Goal: Check status: Check status

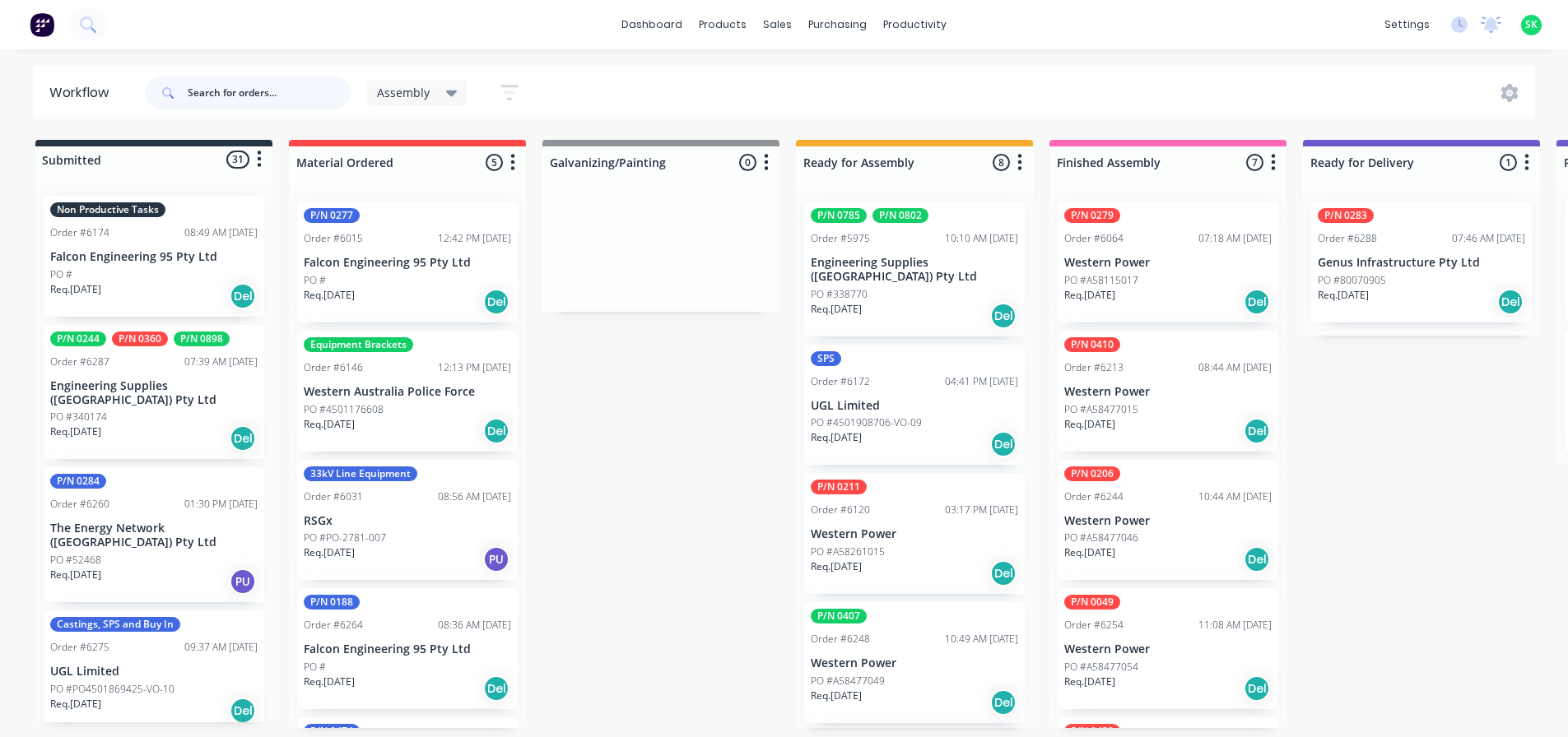
click at [234, 83] on input "text" at bounding box center [269, 93] width 163 height 33
type input "6176"
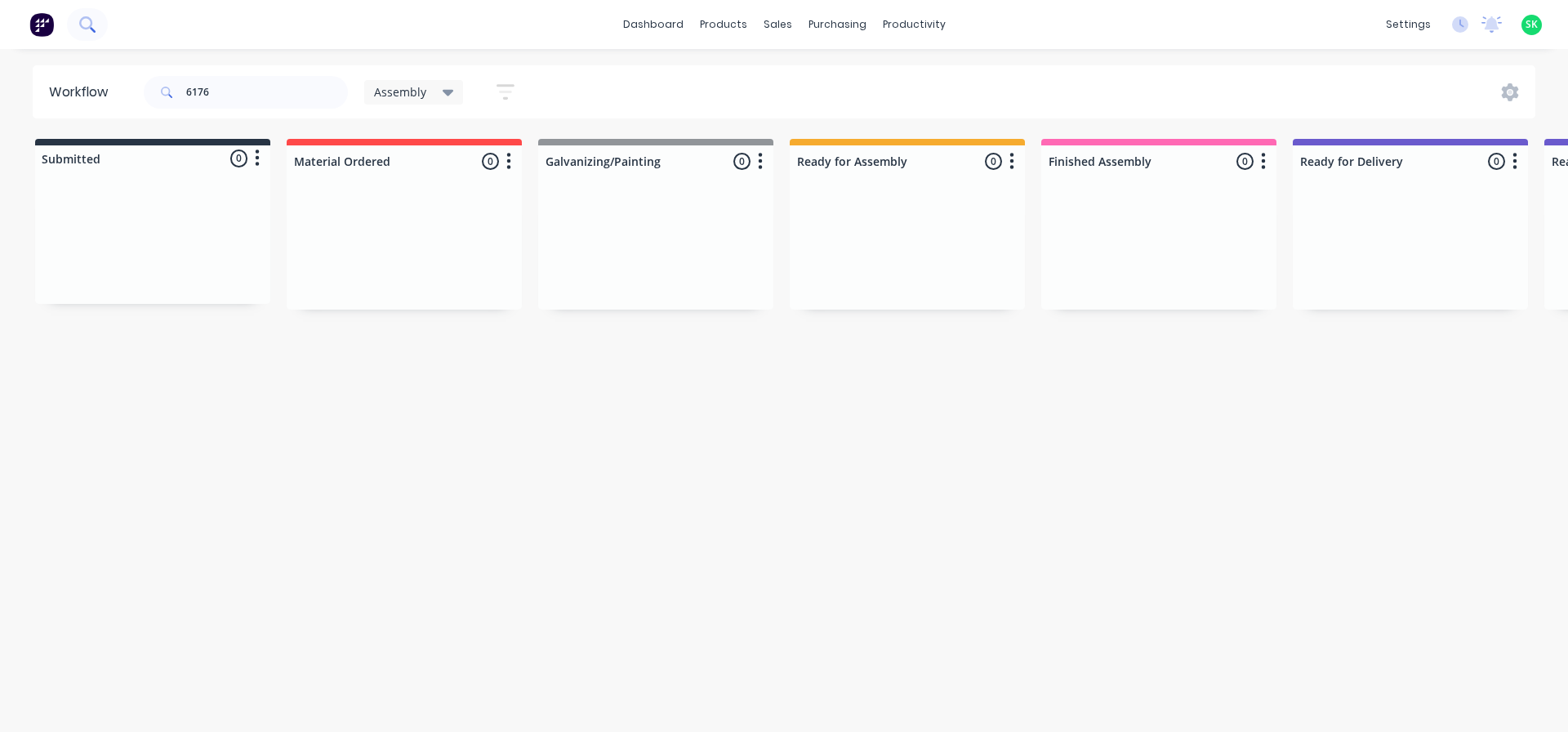
click at [86, 17] on icon at bounding box center [86, 23] width 13 height 13
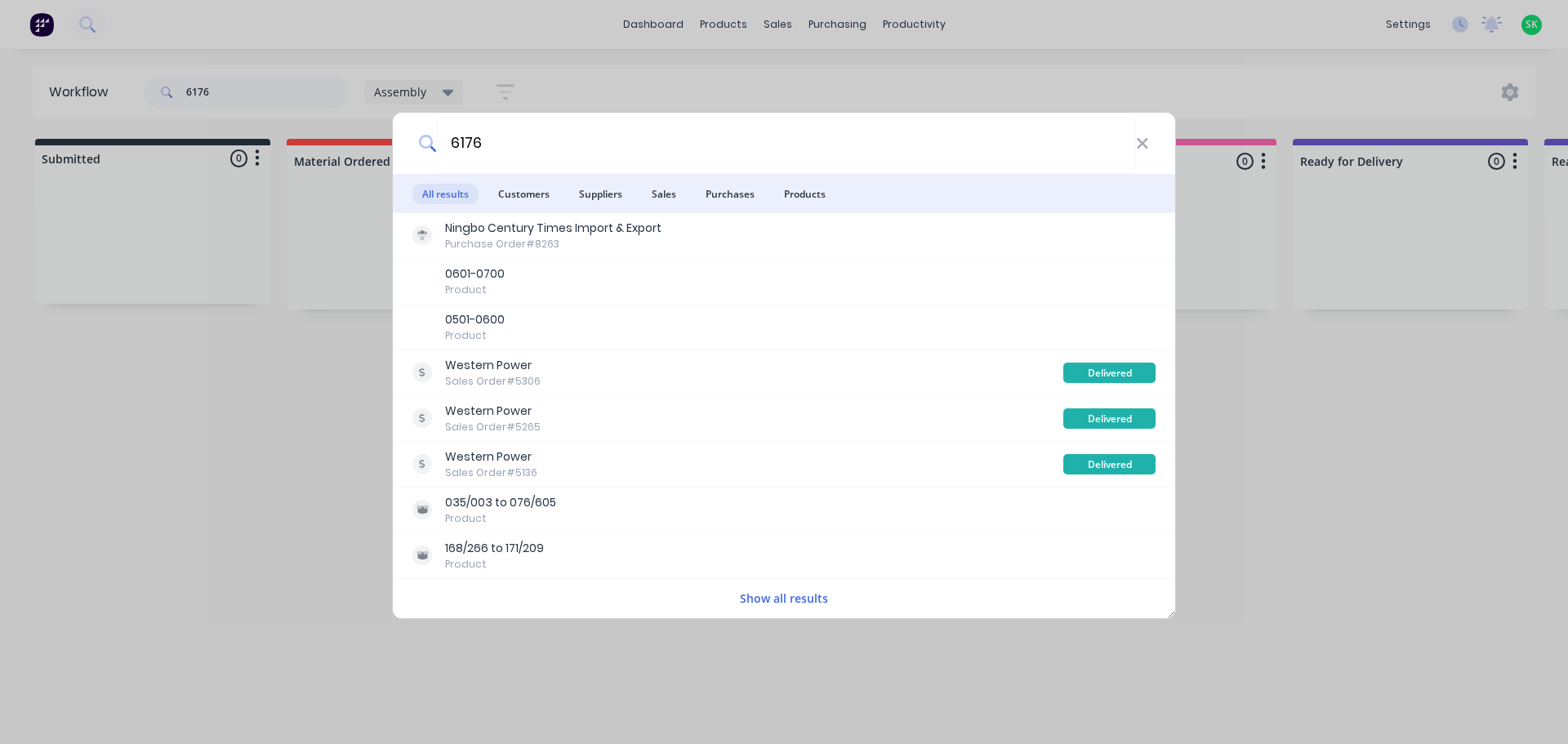
type input "6176"
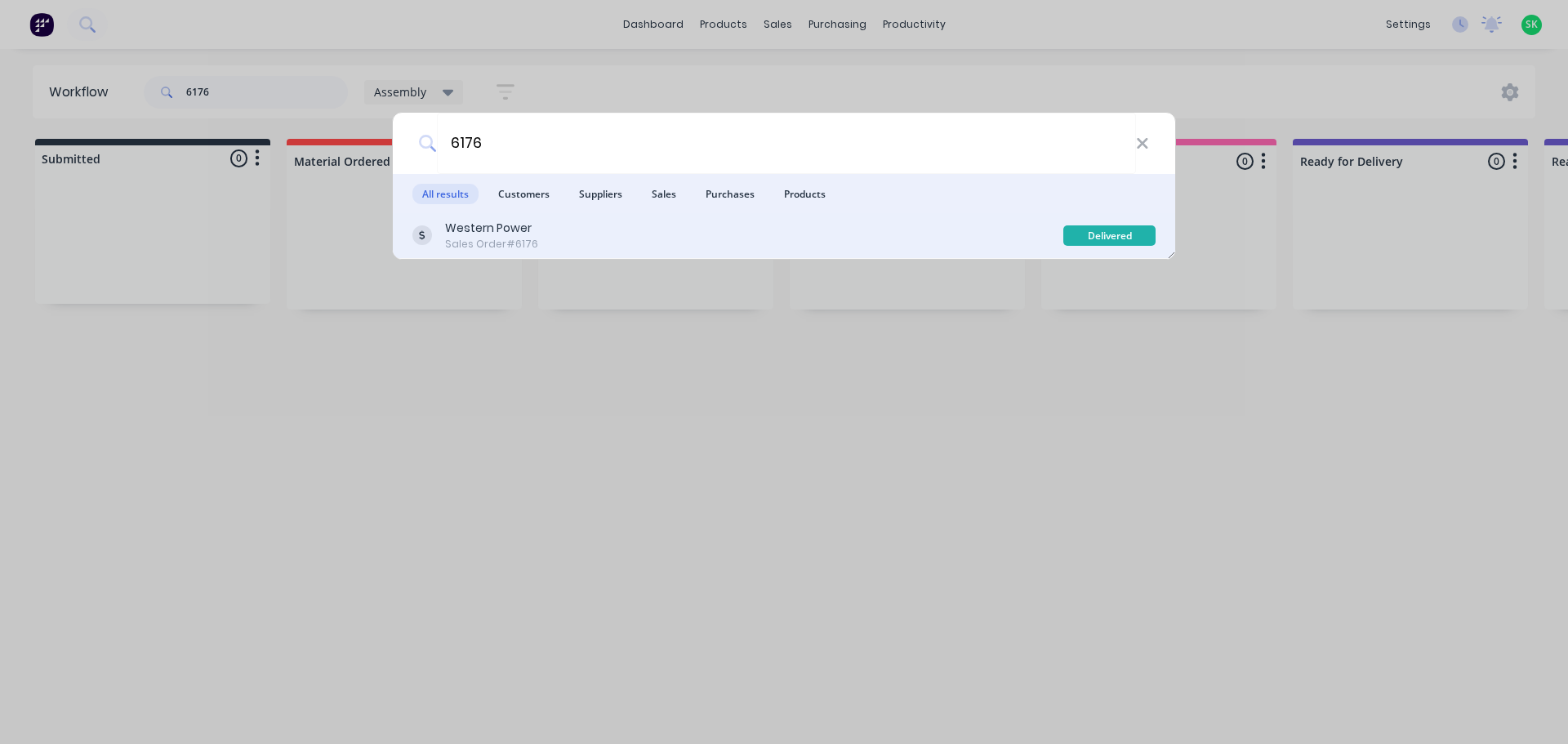
click at [524, 251] on div "Western Power Sales Order #6176 Delivered" at bounding box center [784, 236] width 782 height 45
click at [461, 232] on div "Western Power" at bounding box center [491, 228] width 93 height 17
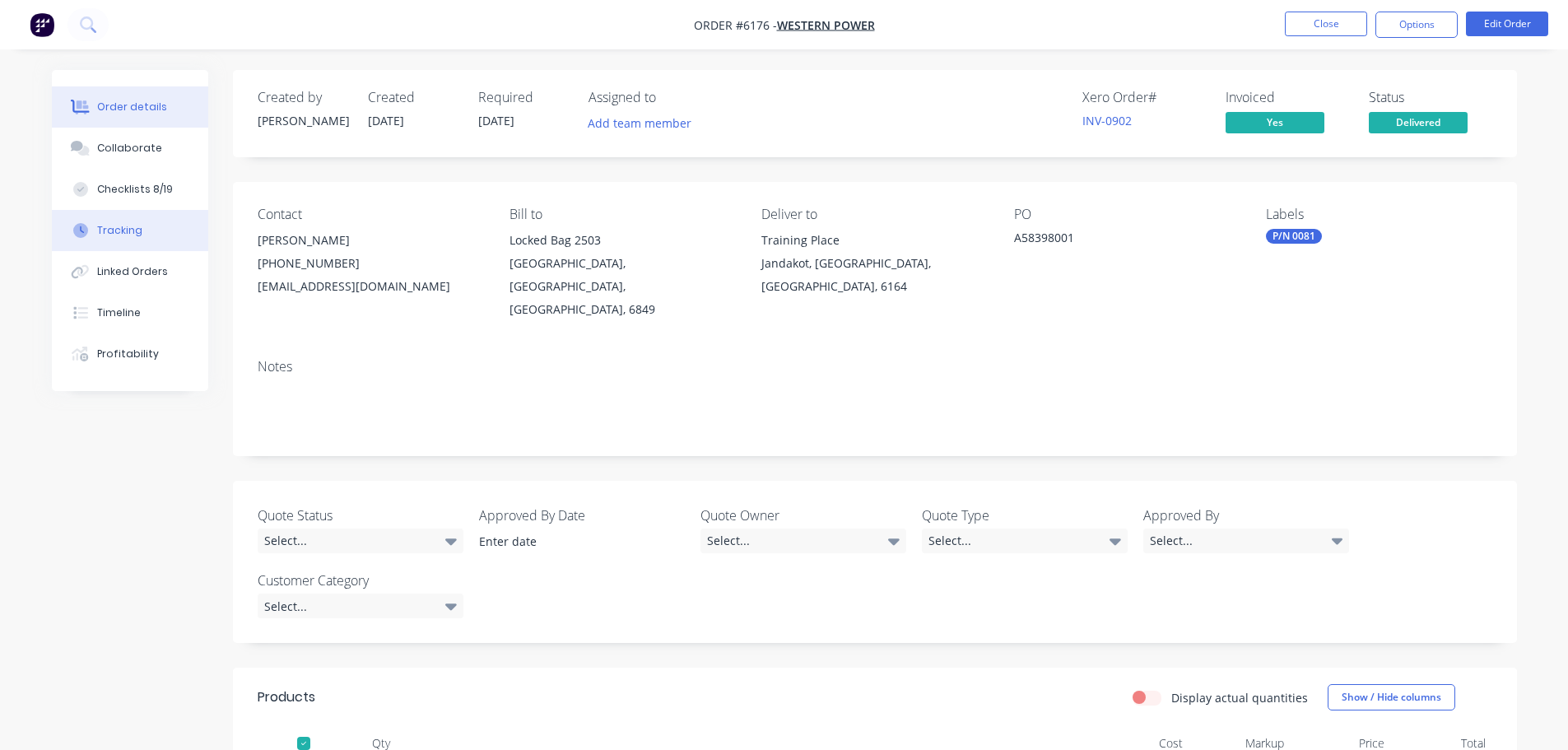
click at [77, 222] on button "Tracking" at bounding box center [130, 230] width 157 height 41
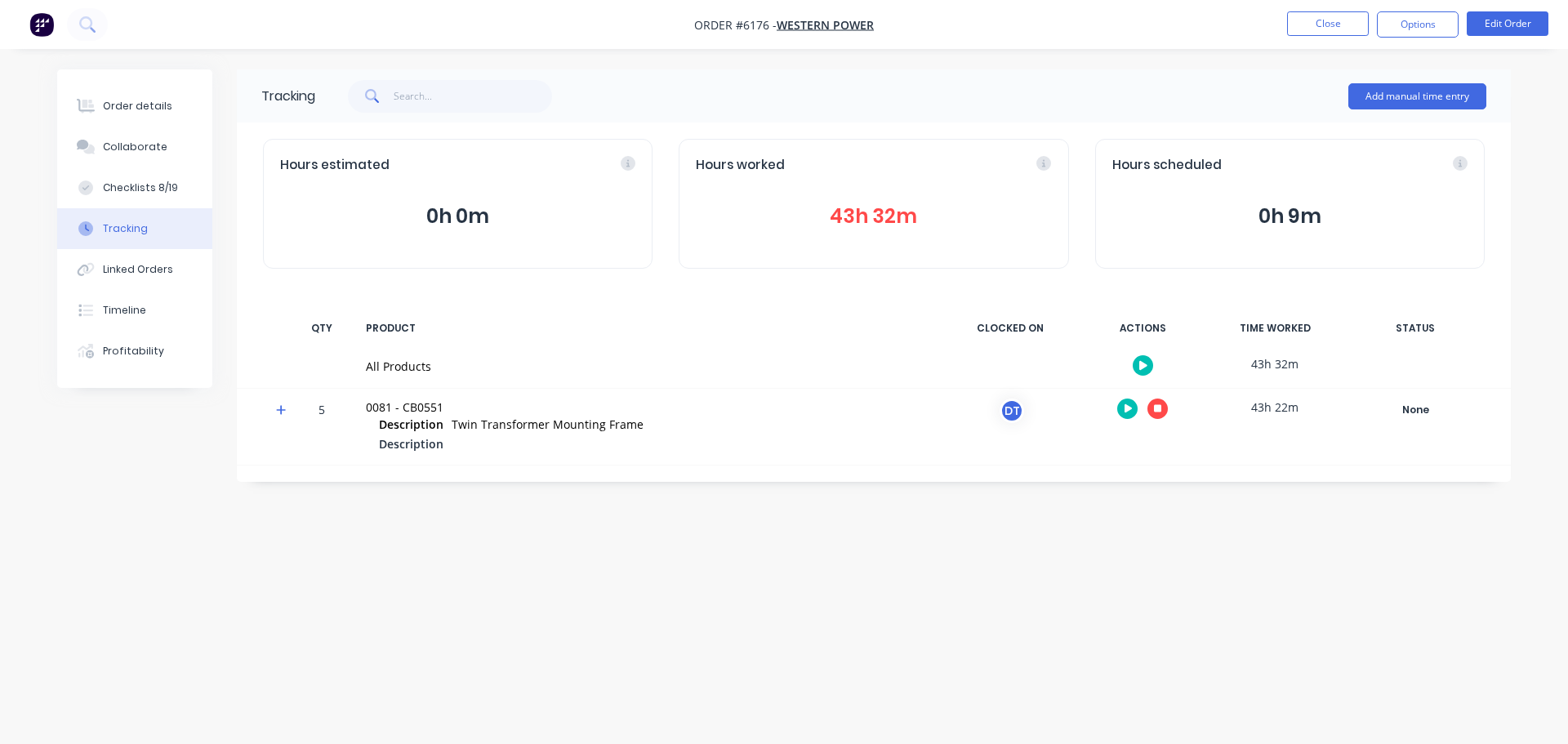
click at [1165, 408] on button "button" at bounding box center [1158, 408] width 21 height 21
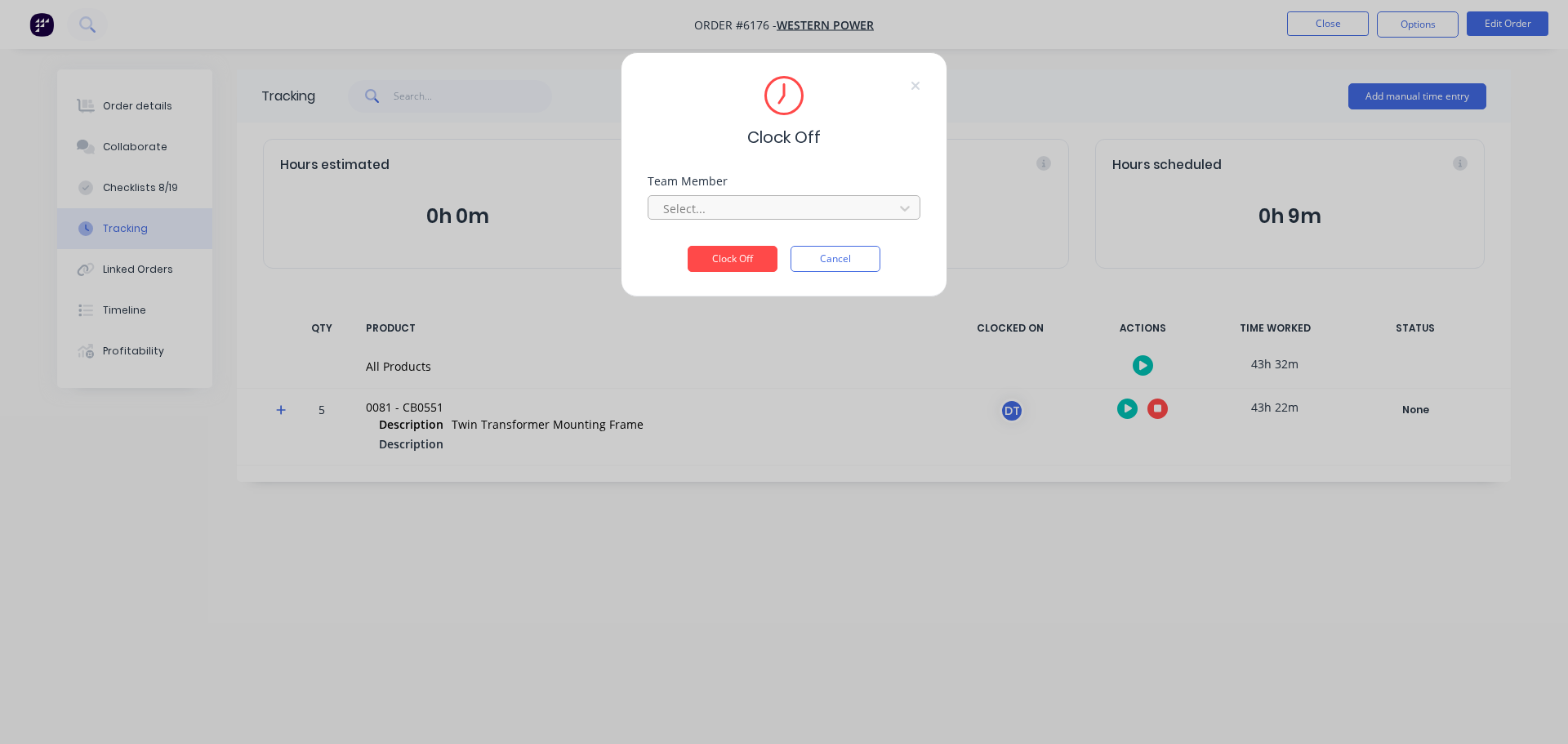
click at [751, 203] on div at bounding box center [773, 208] width 224 height 21
click at [675, 241] on div "[PERSON_NAME]" at bounding box center [784, 245] width 273 height 31
click at [716, 256] on button "Clock Off" at bounding box center [733, 259] width 90 height 26
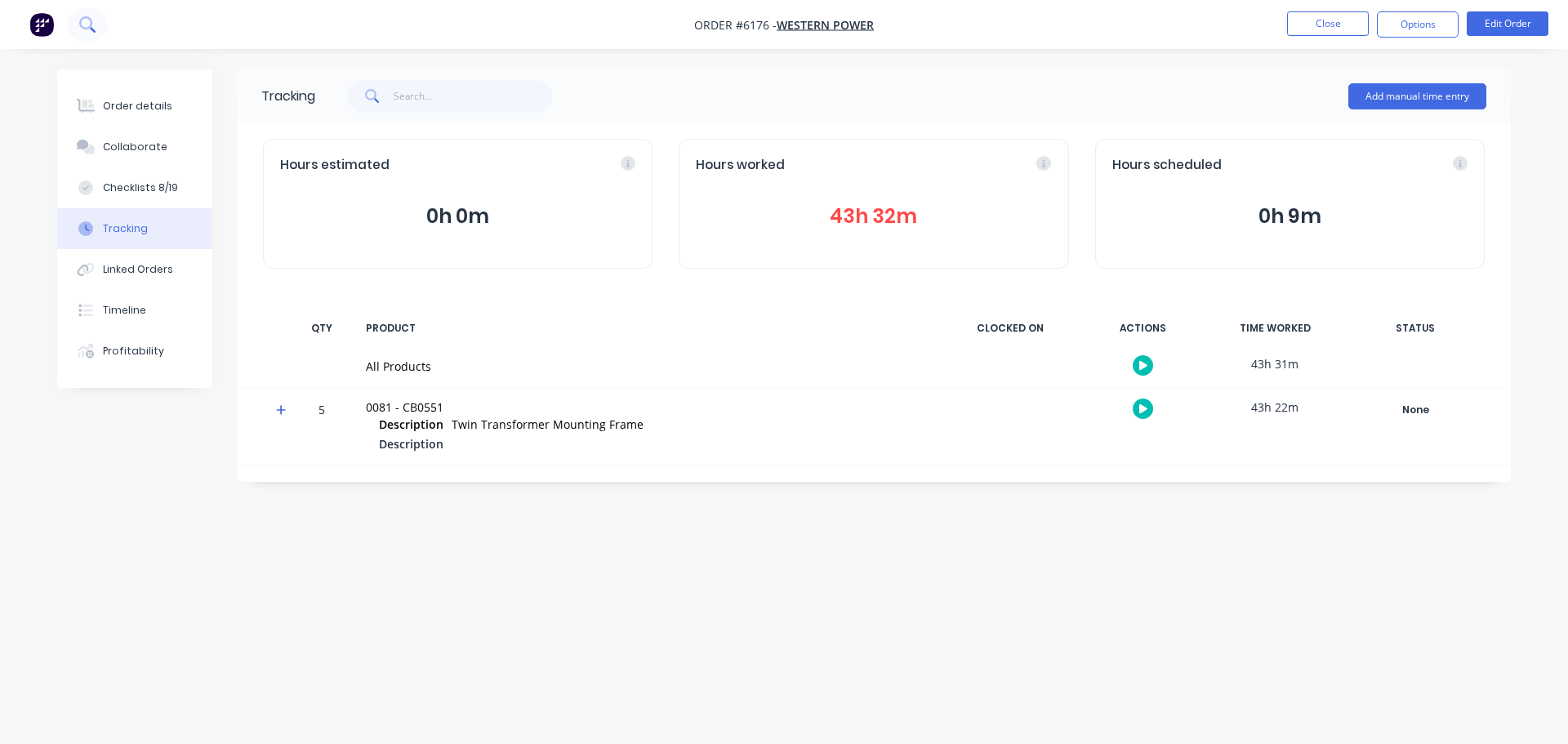
click at [100, 31] on button at bounding box center [87, 25] width 41 height 33
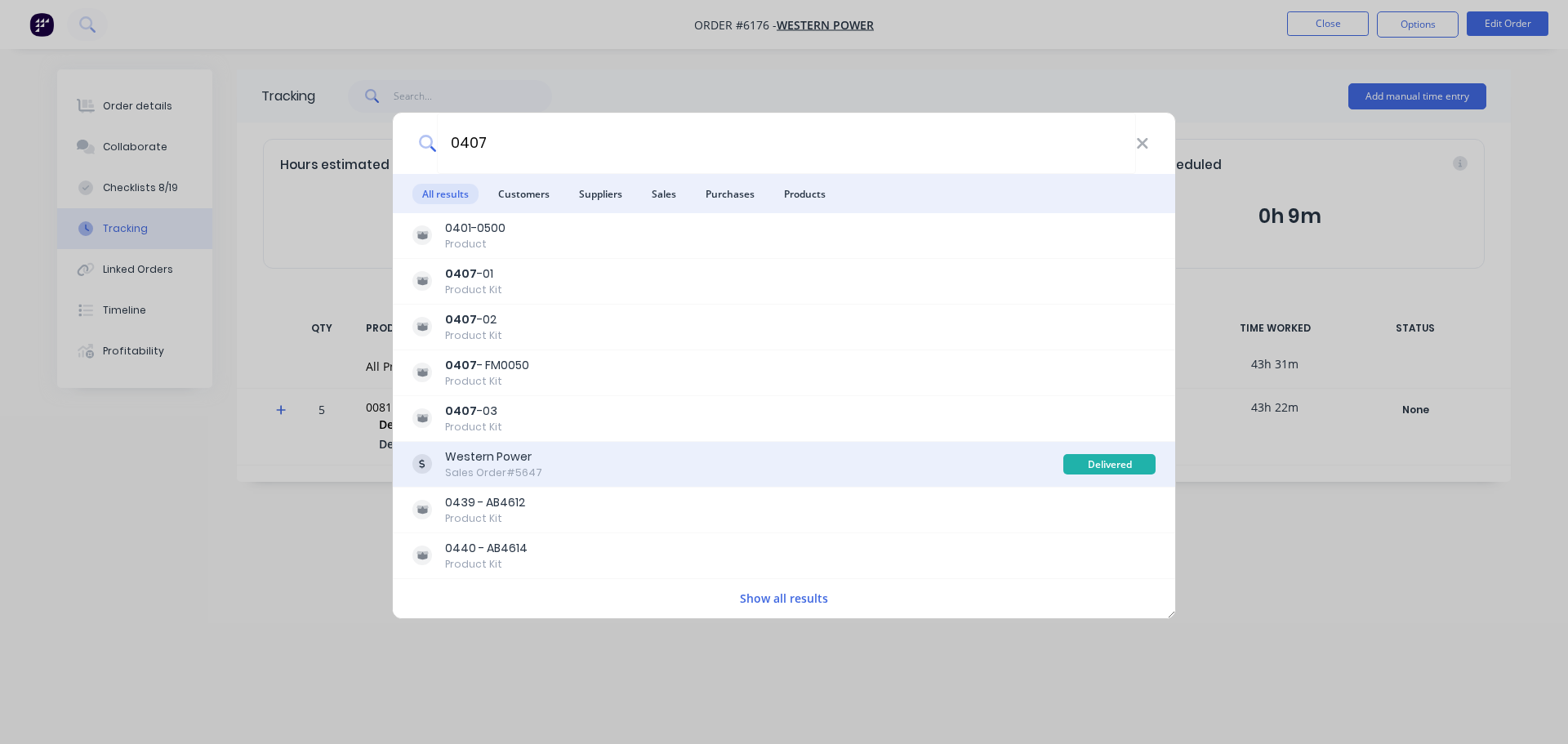
type input "0407"
click at [479, 464] on div "Western Power" at bounding box center [494, 456] width 98 height 17
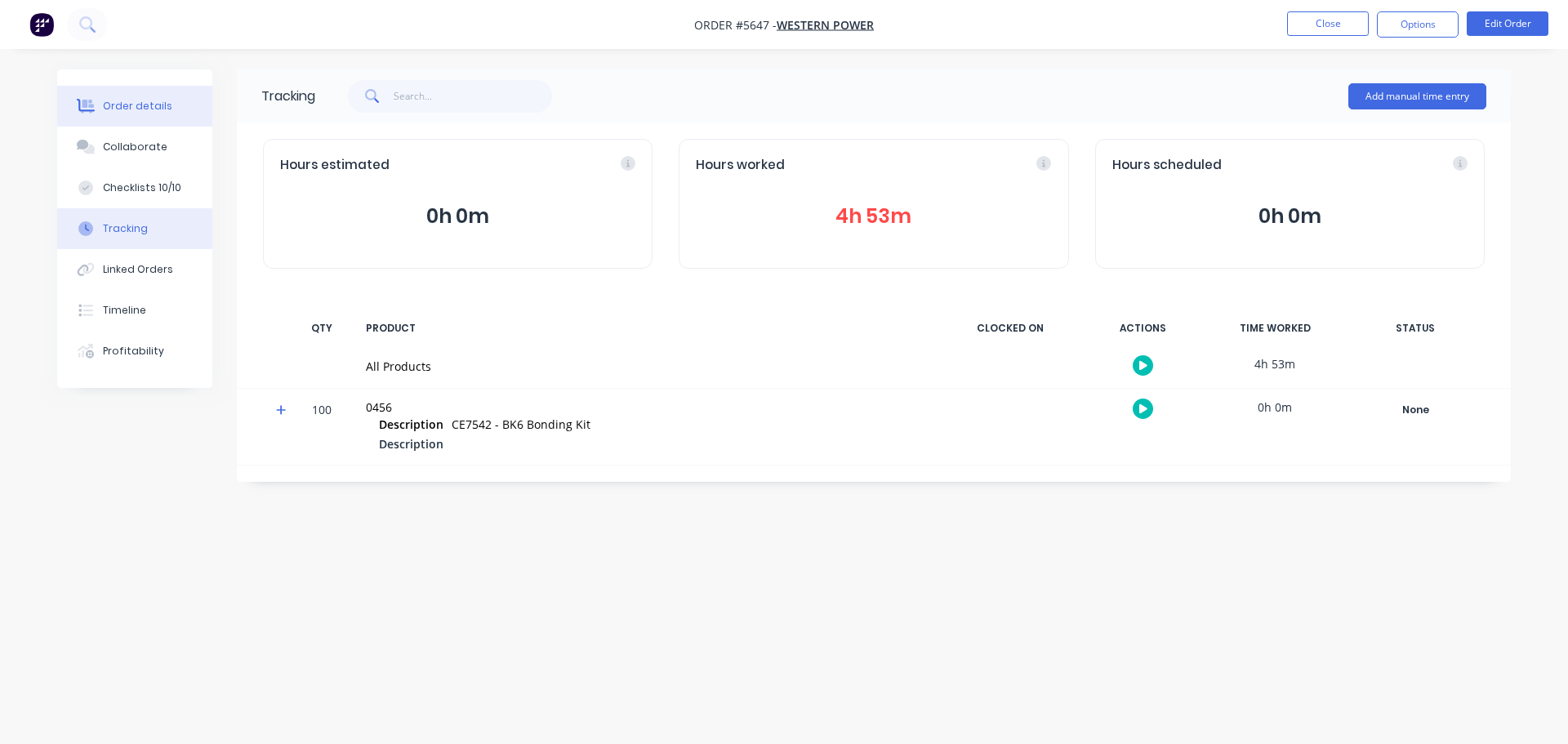
click at [149, 107] on div "Order details" at bounding box center [137, 107] width 69 height 15
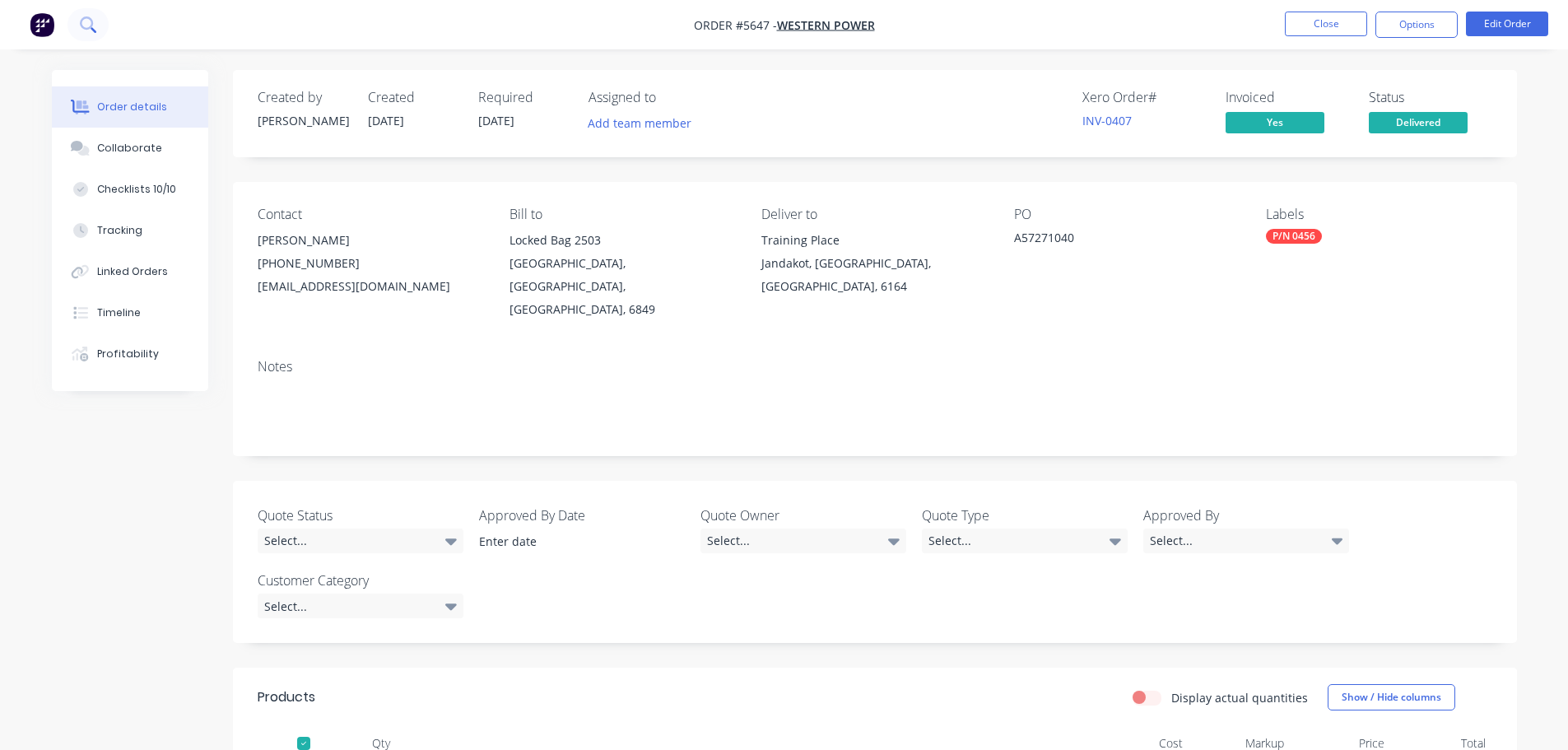
click at [102, 30] on button at bounding box center [87, 25] width 41 height 33
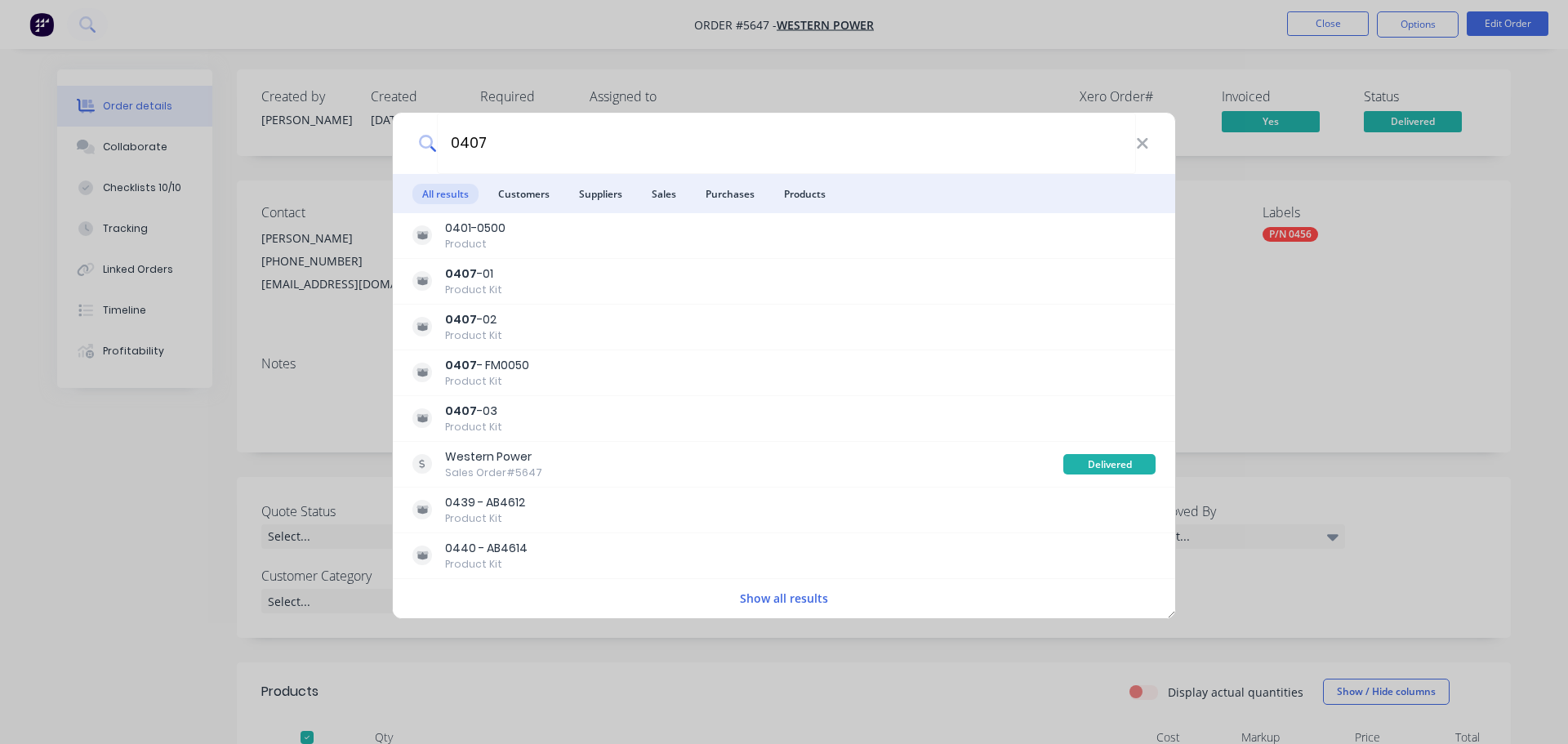
type input "0407"
click at [808, 602] on button "Show all results" at bounding box center [784, 598] width 98 height 19
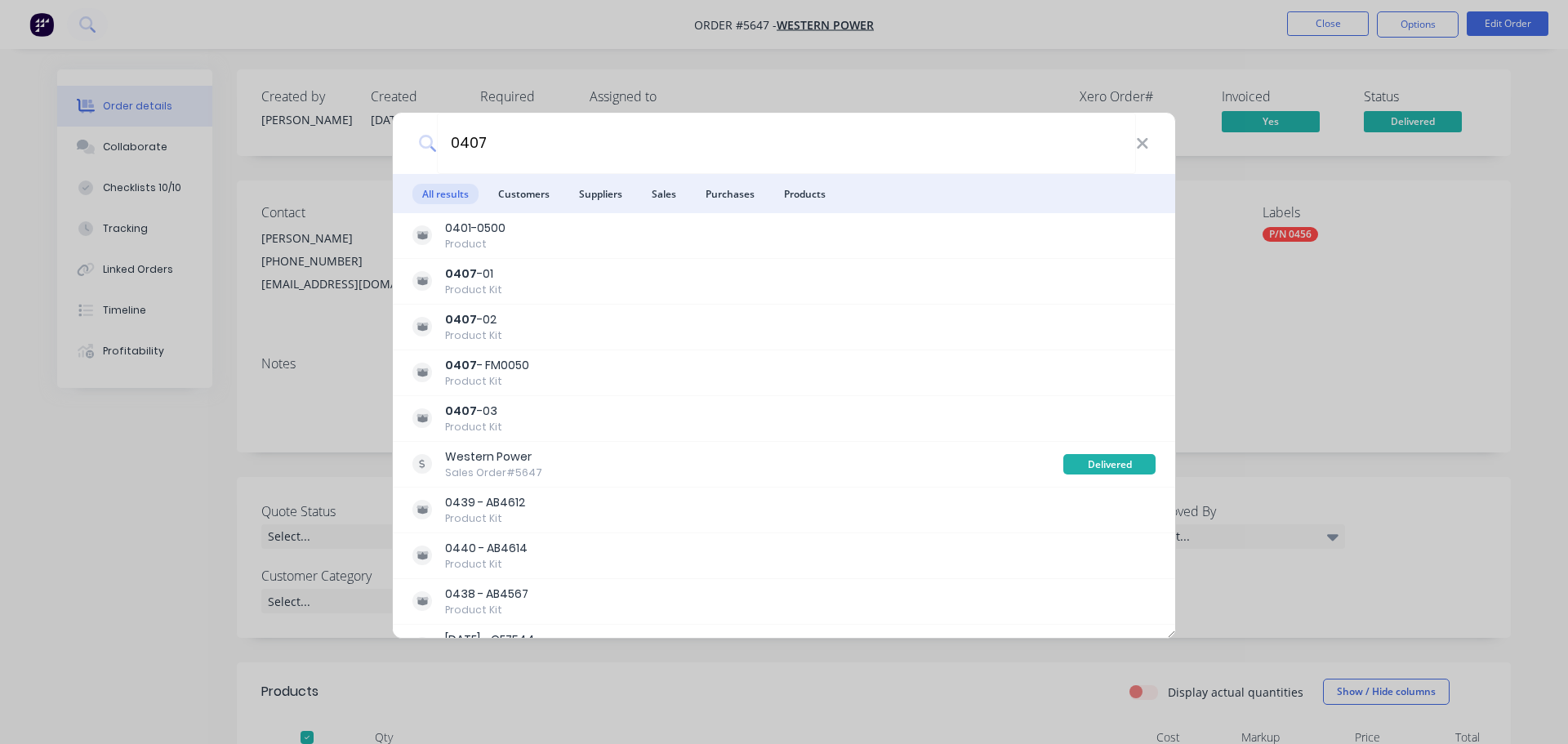
click at [834, 195] on li "Products" at bounding box center [805, 193] width 61 height 39
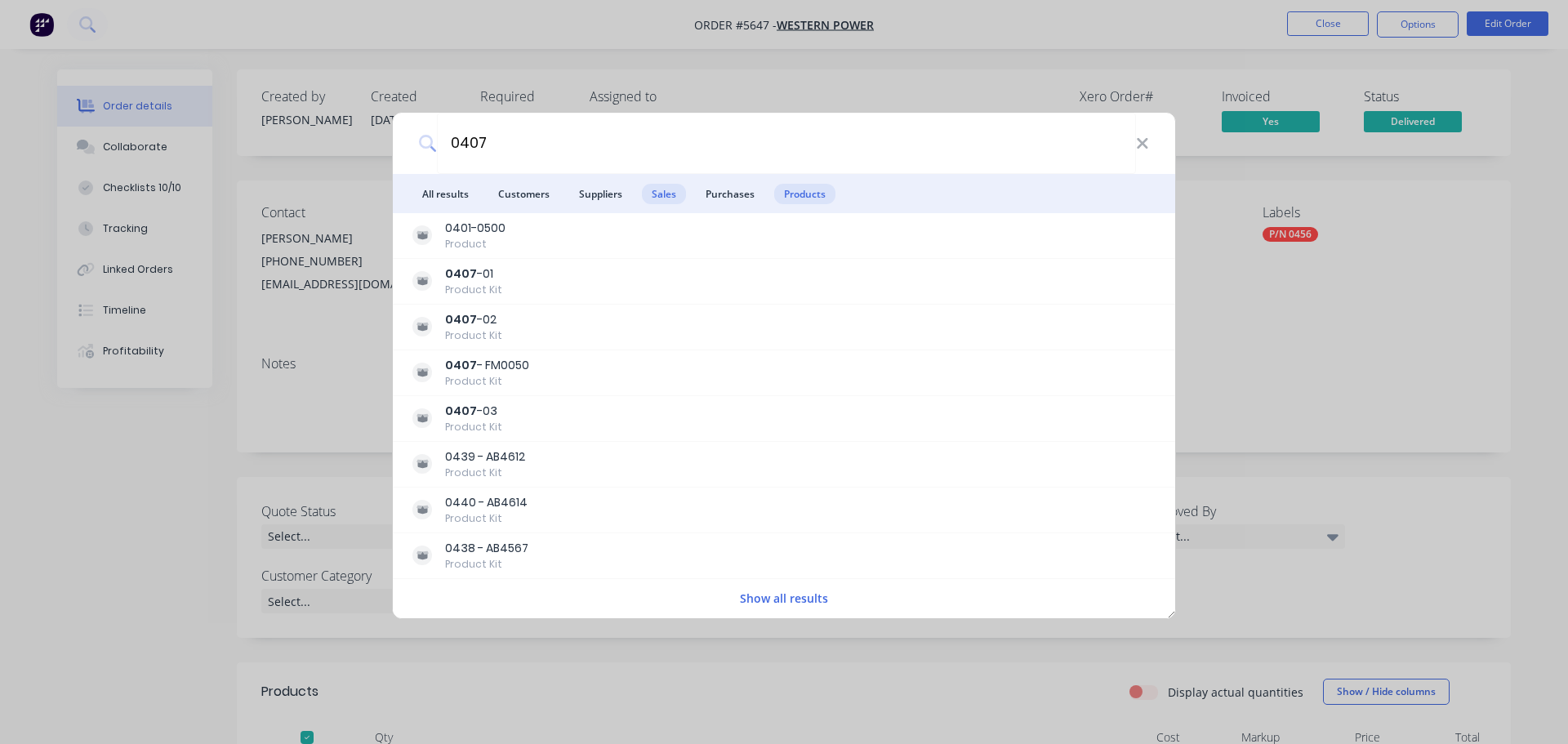
click at [673, 195] on span "Sales" at bounding box center [663, 193] width 44 height 21
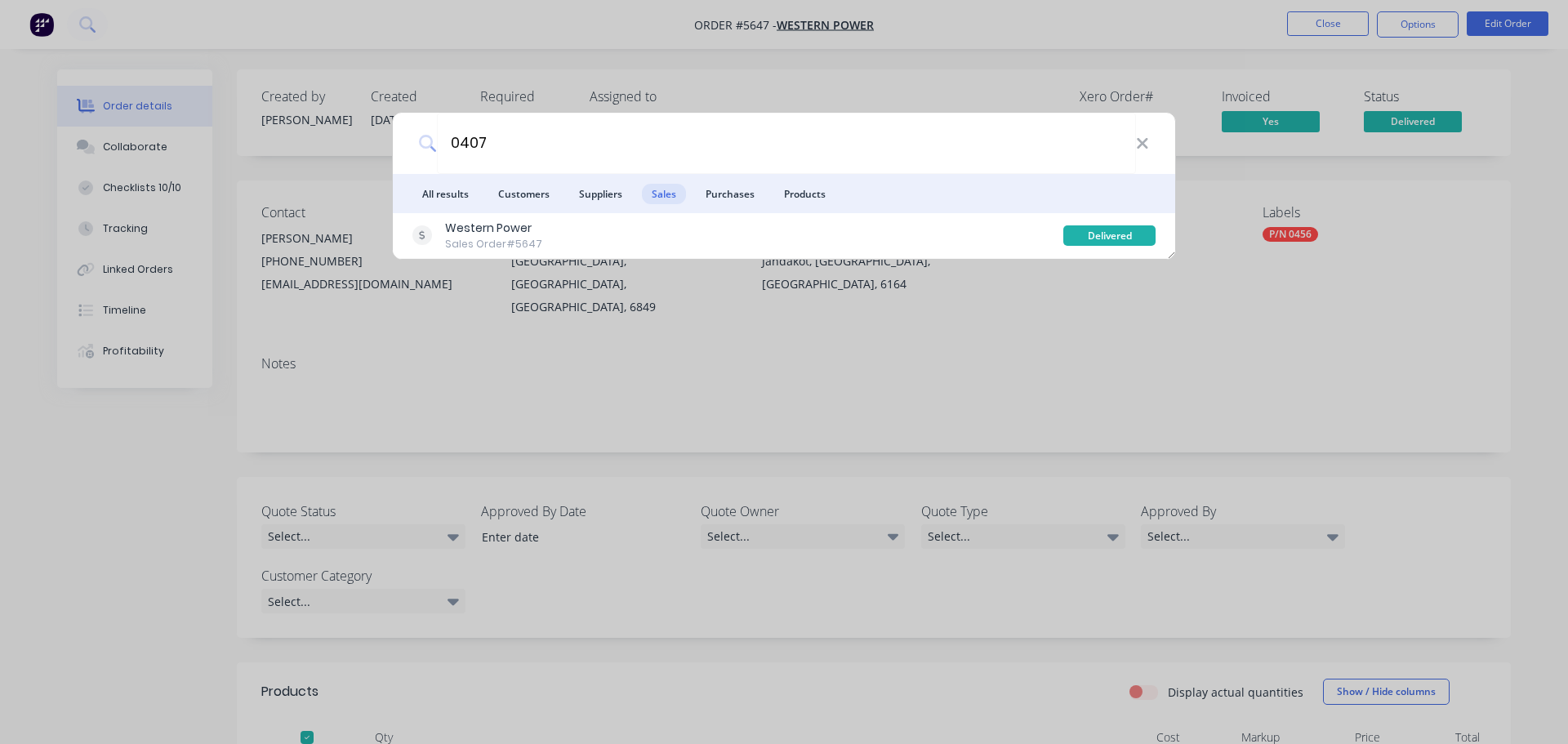
drag, startPoint x: 743, startPoint y: 191, endPoint x: 728, endPoint y: 199, distance: 17.0
click at [740, 194] on span "Purchases" at bounding box center [730, 193] width 69 height 21
click at [550, 199] on span "Customers" at bounding box center [524, 193] width 71 height 21
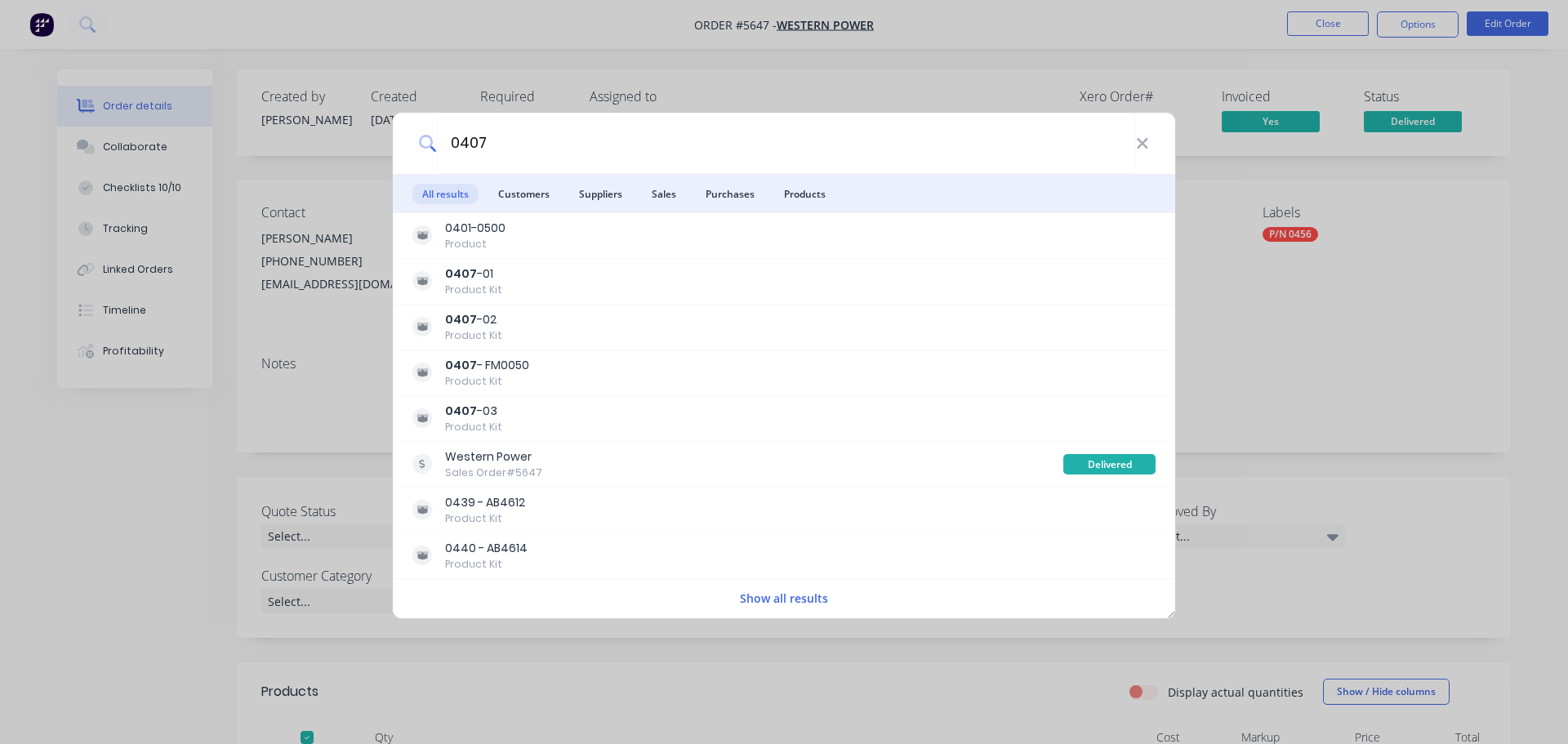
click at [461, 193] on span "All results" at bounding box center [446, 193] width 66 height 21
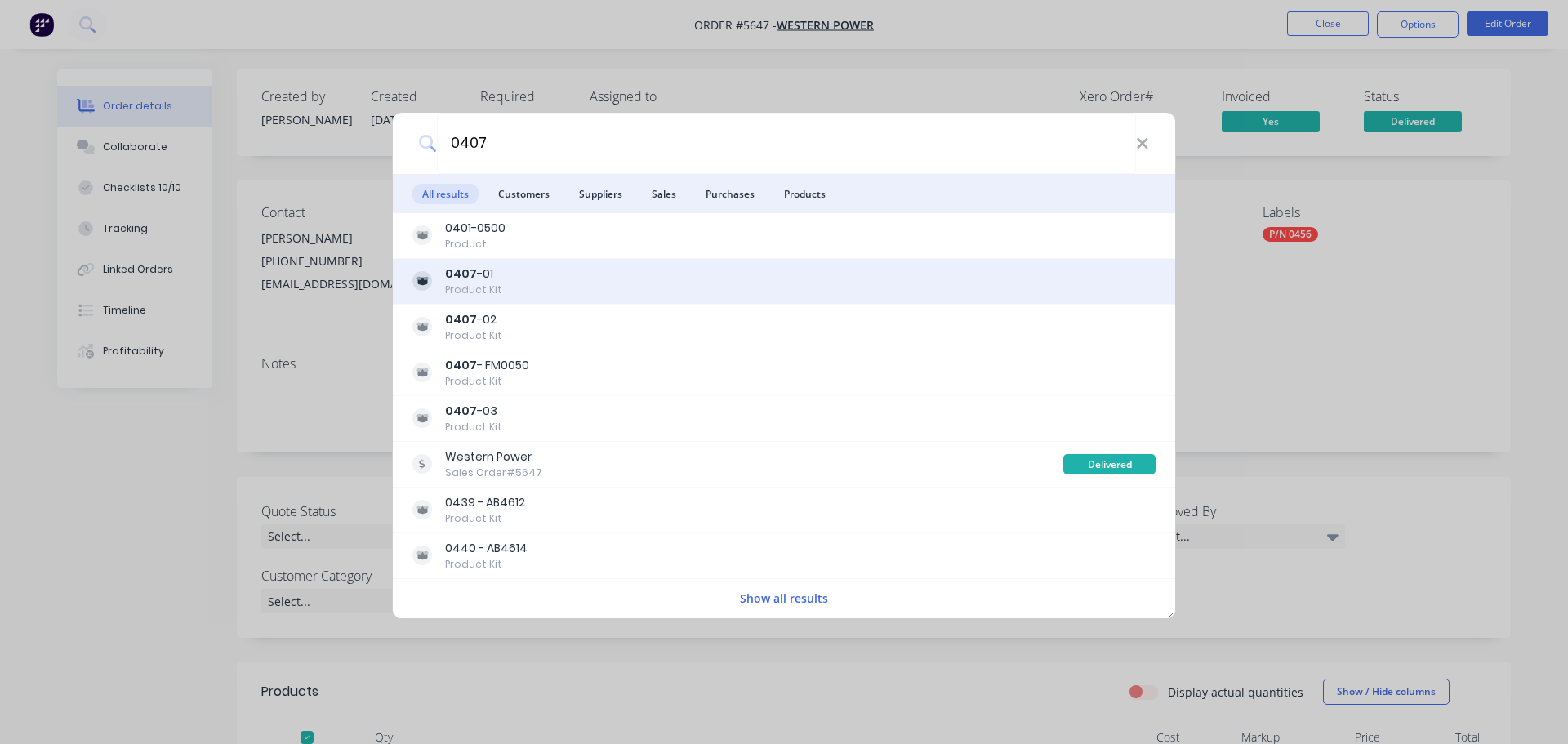
click at [489, 289] on div "Product Kit" at bounding box center [473, 290] width 57 height 15
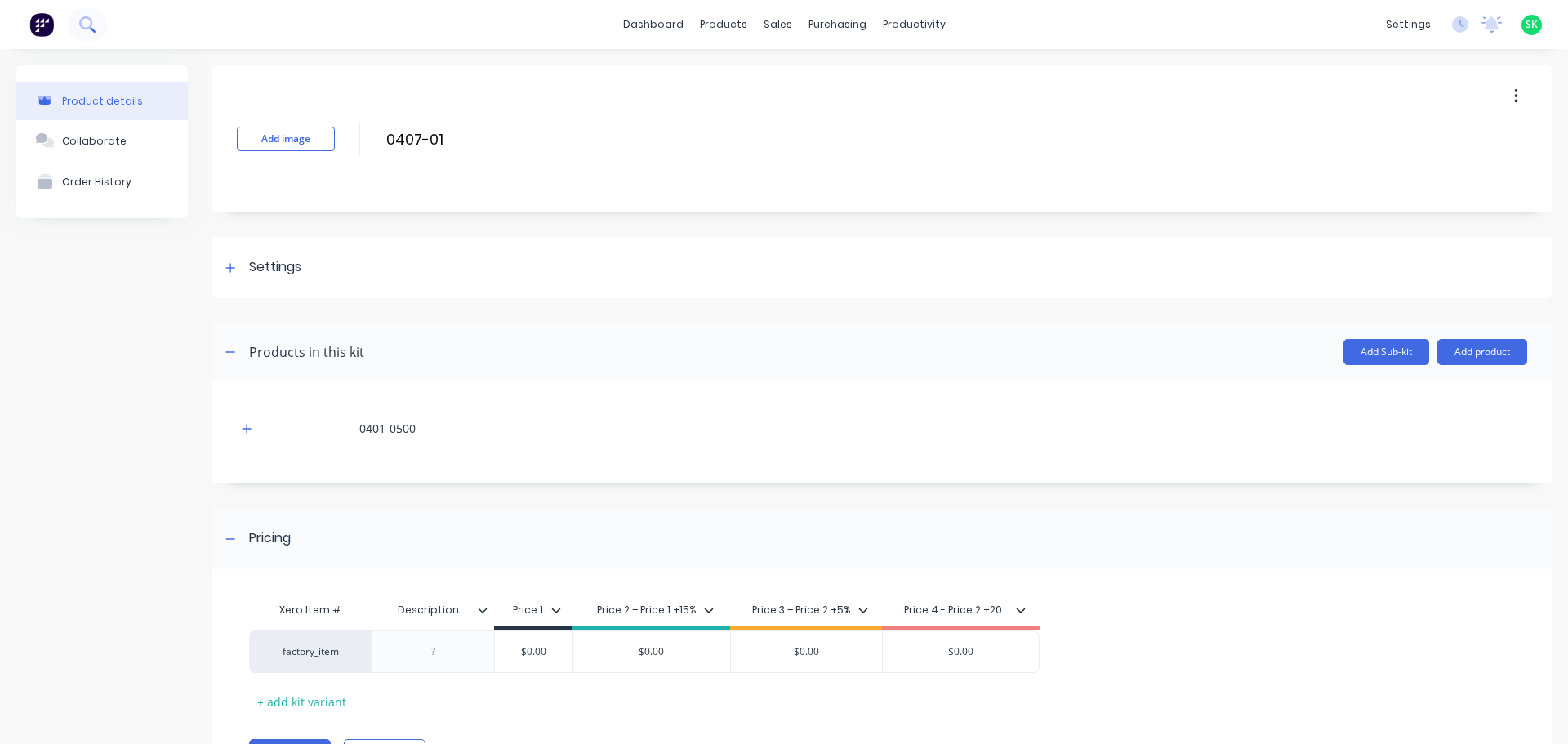
click at [97, 25] on button at bounding box center [87, 25] width 41 height 33
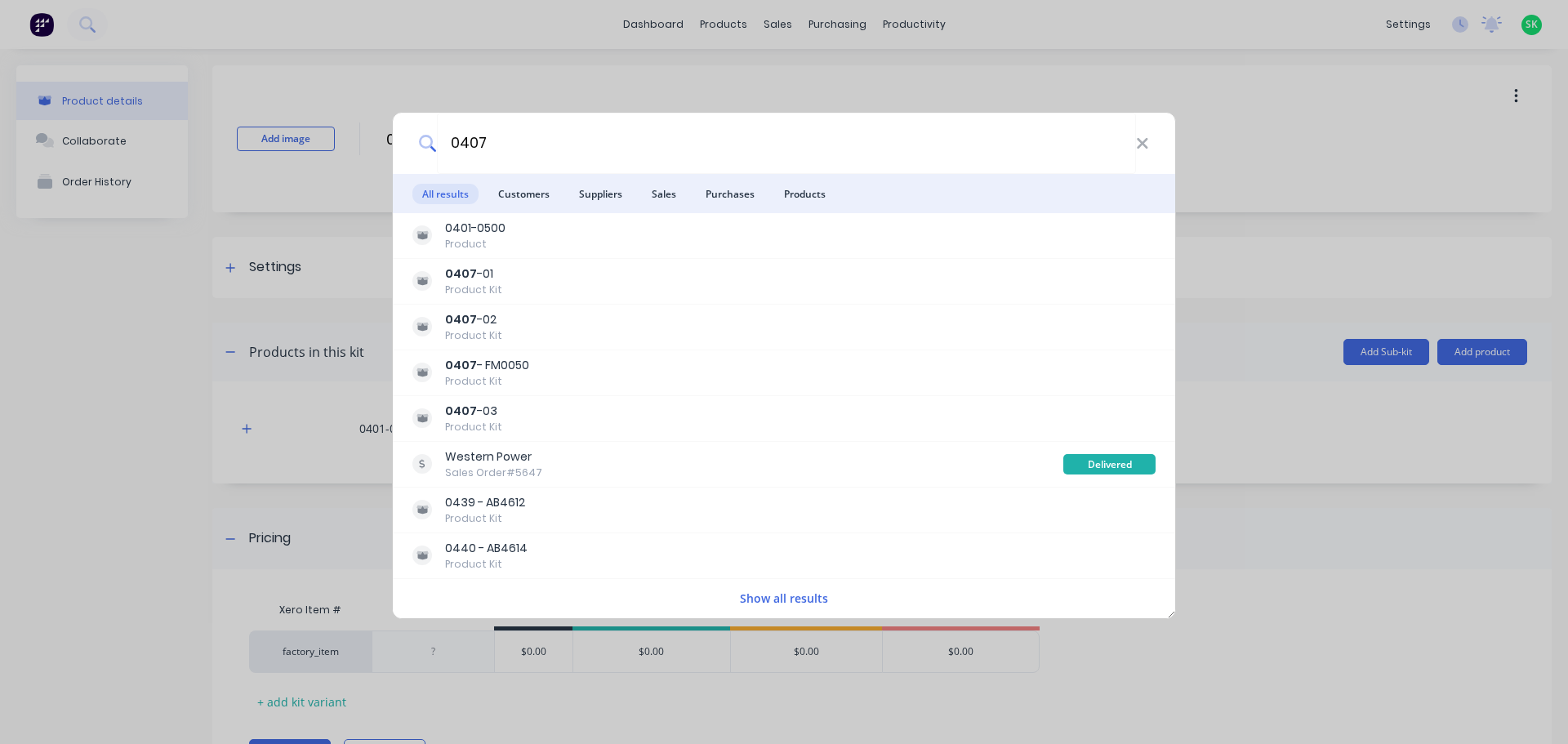
type input "0407"
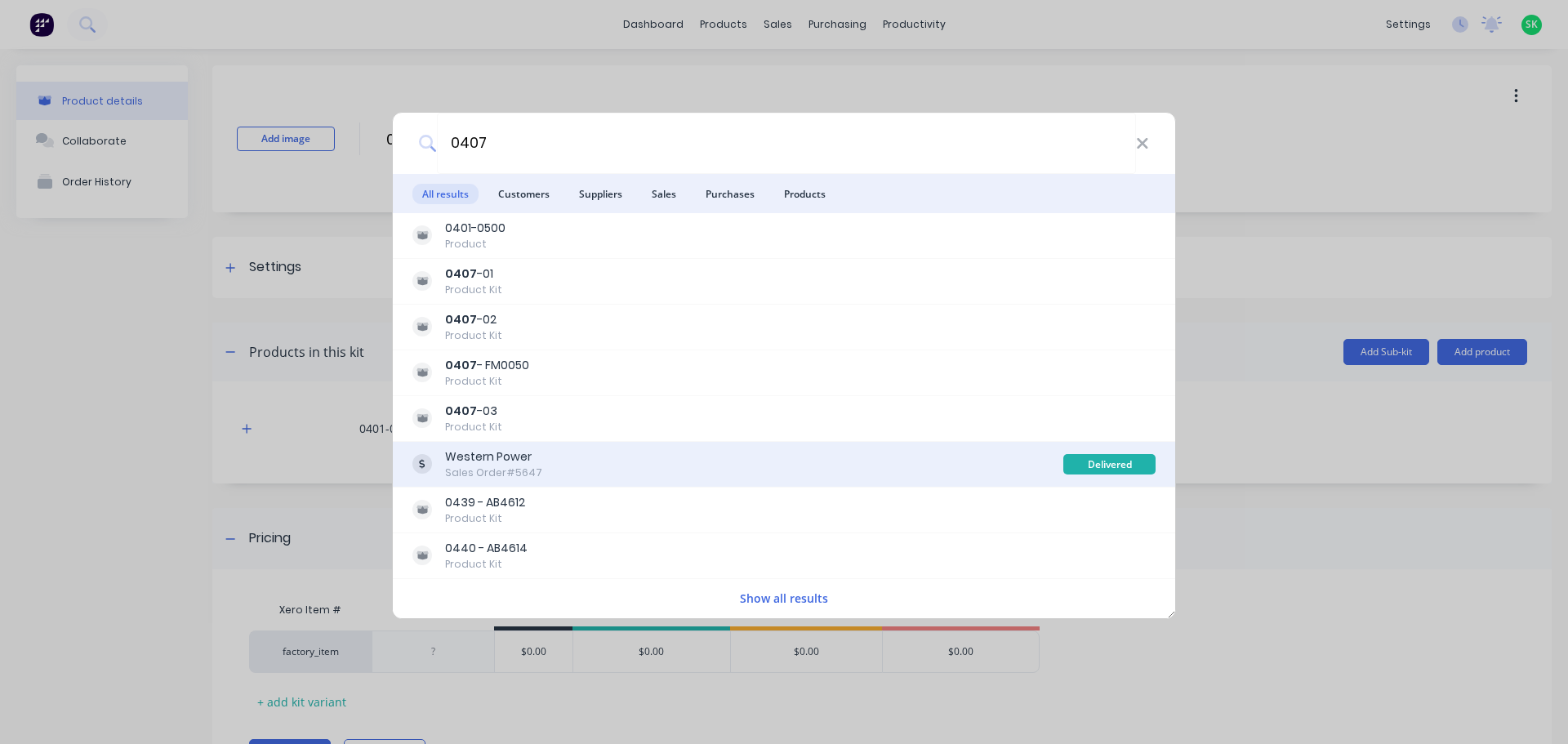
click at [480, 449] on div "Western Power" at bounding box center [494, 456] width 98 height 17
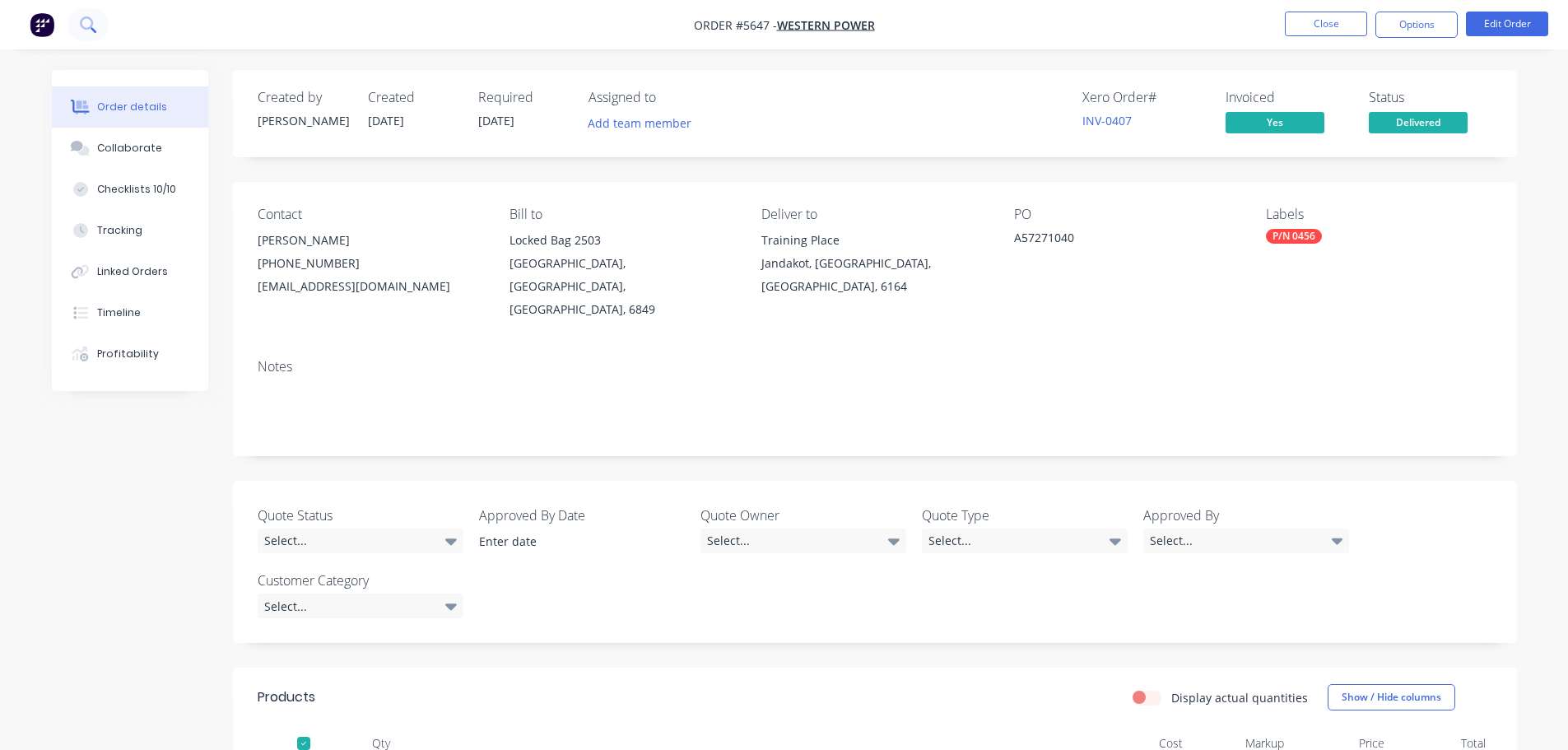
click at [90, 27] on icon at bounding box center [87, 24] width 16 height 16
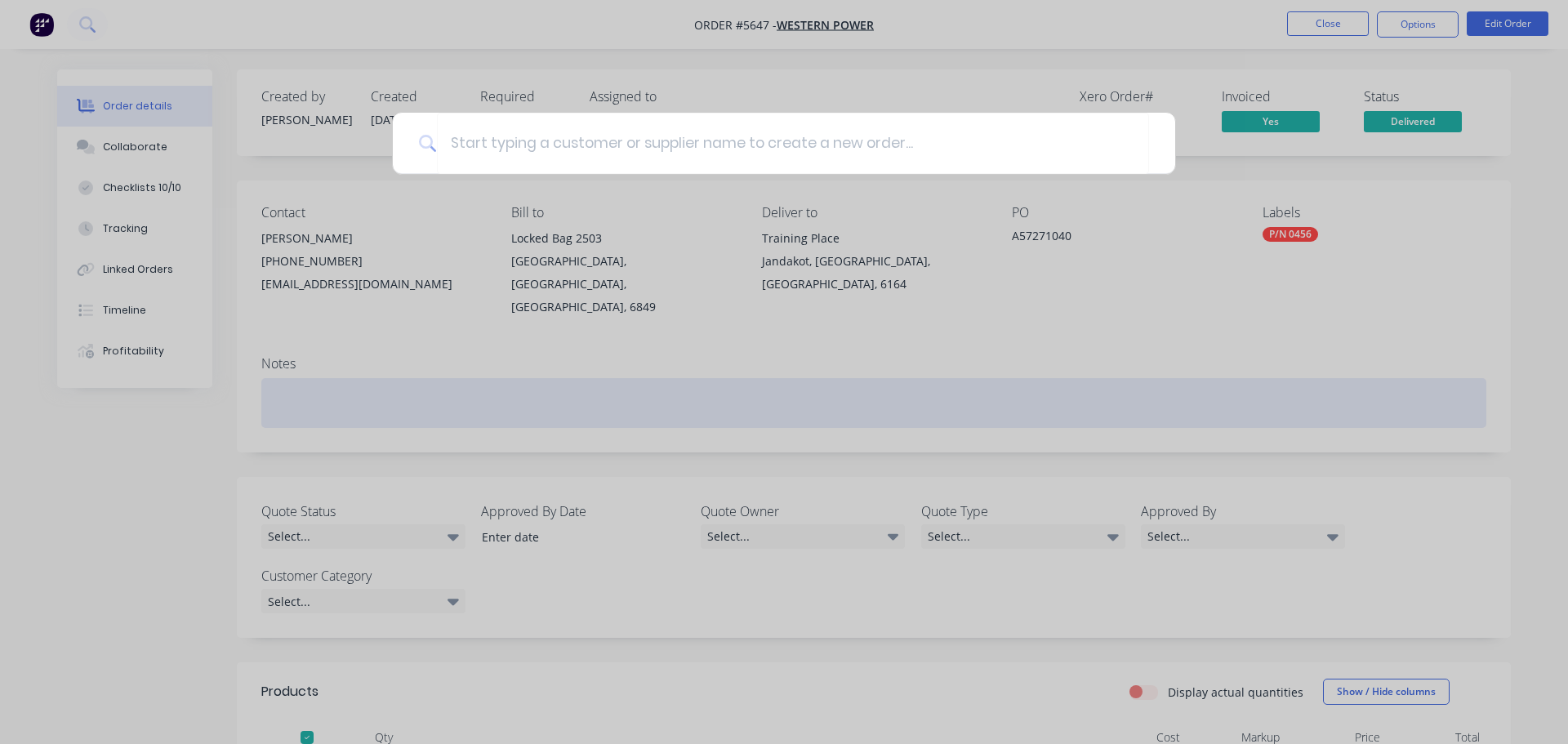
drag, startPoint x: 1038, startPoint y: 395, endPoint x: 426, endPoint y: 373, distance: 612.4
click at [1035, 395] on div at bounding box center [784, 372] width 1568 height 744
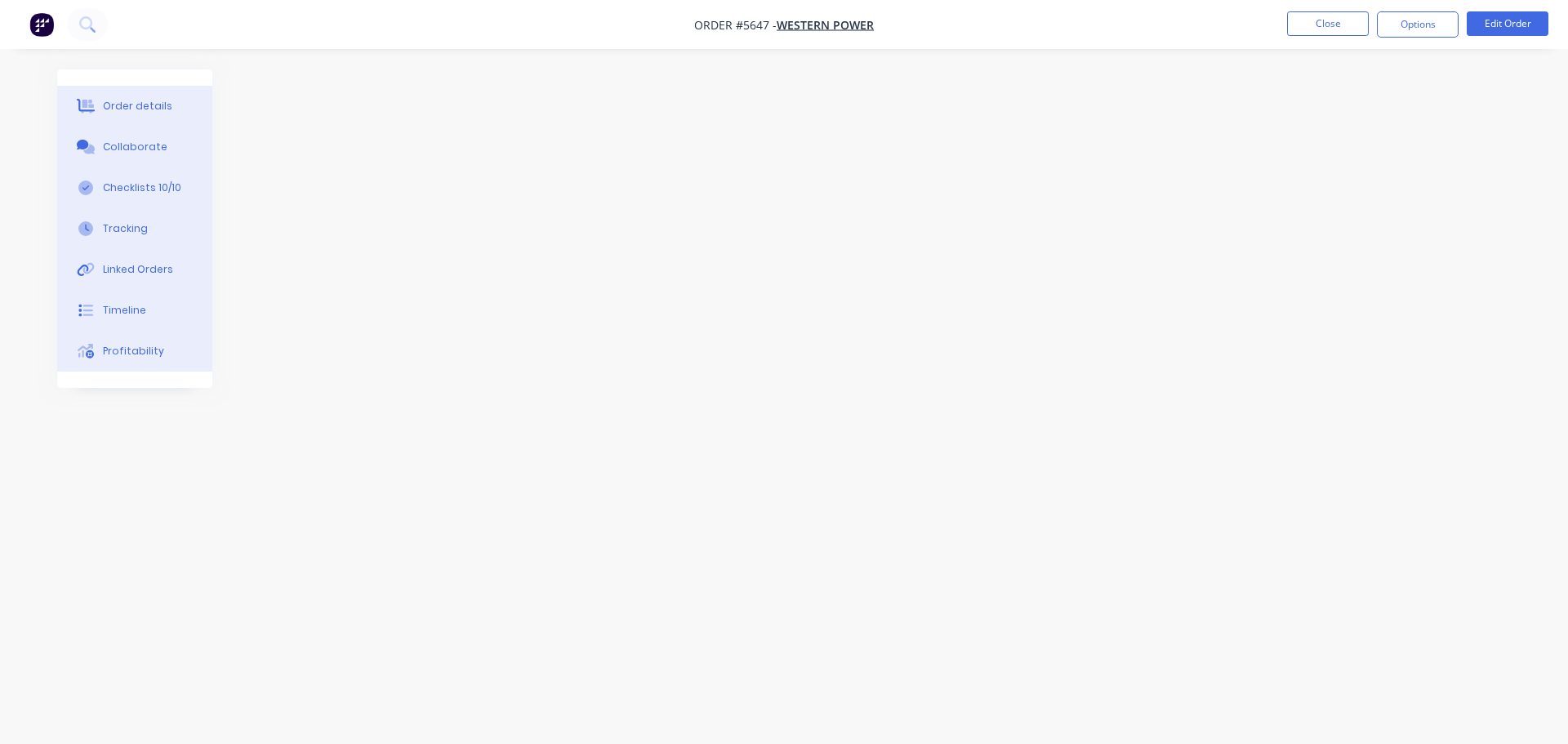
click at [29, 30] on button "button" at bounding box center [41, 25] width 34 height 26
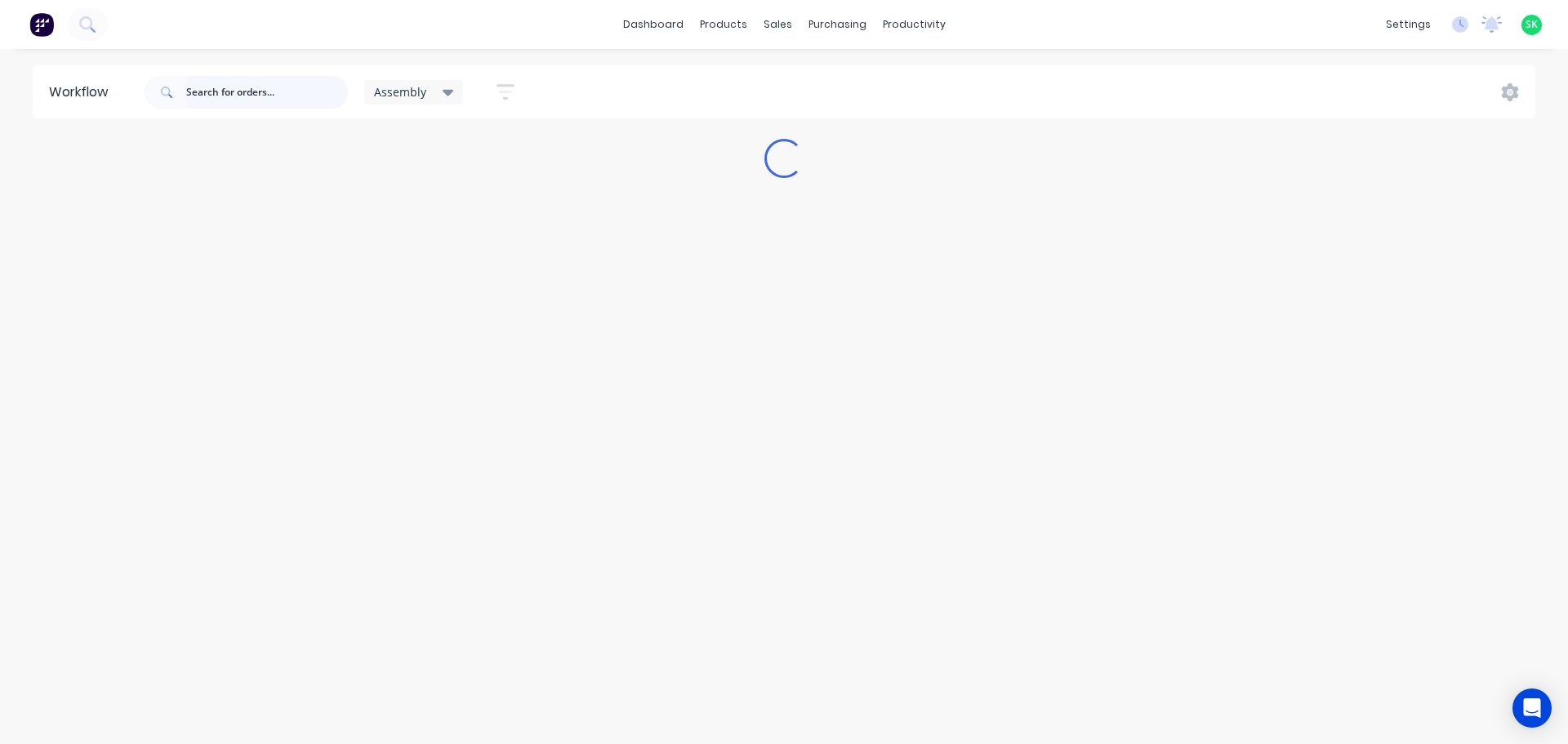
click at [295, 92] on input "text" at bounding box center [267, 93] width 162 height 33
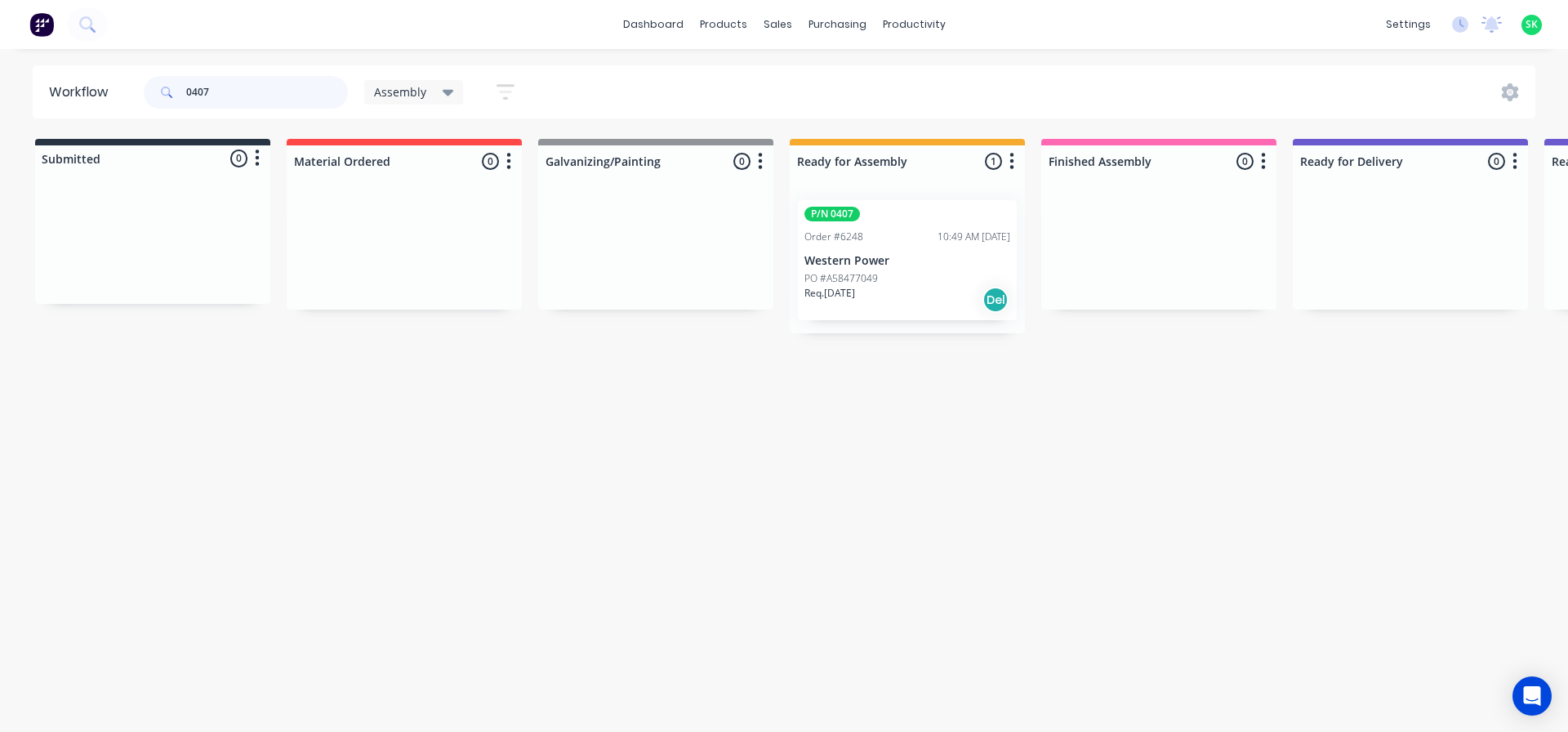
click at [899, 261] on div "P/N 0407 Order #6248 10:49 AM [DATE] Western Power PO #A58477049 Req. [DATE] Del" at bounding box center [907, 260] width 235 height 146
type input "0407"
click at [899, 263] on p "Western Power" at bounding box center [907, 261] width 206 height 14
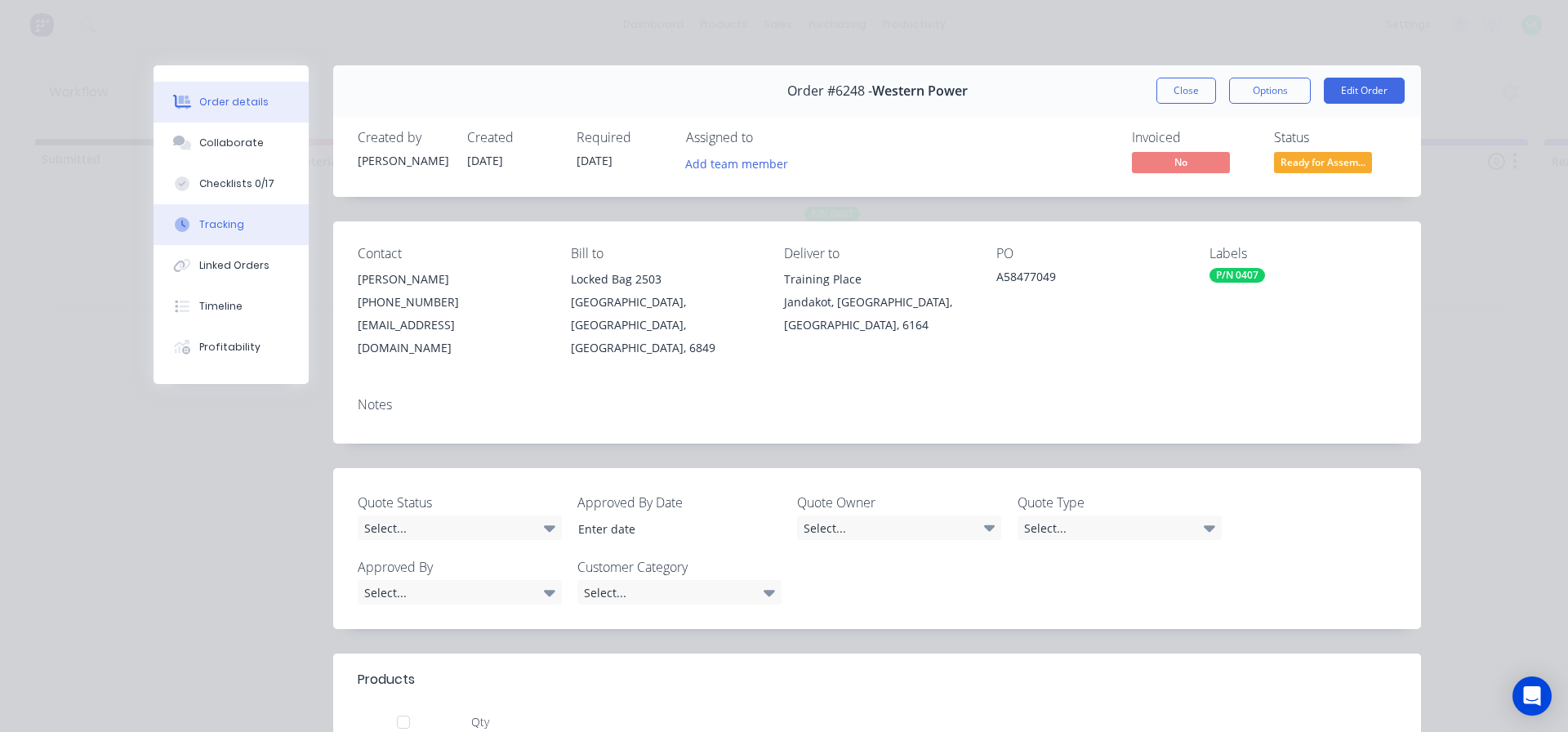
click at [215, 220] on div "Tracking" at bounding box center [222, 225] width 45 height 15
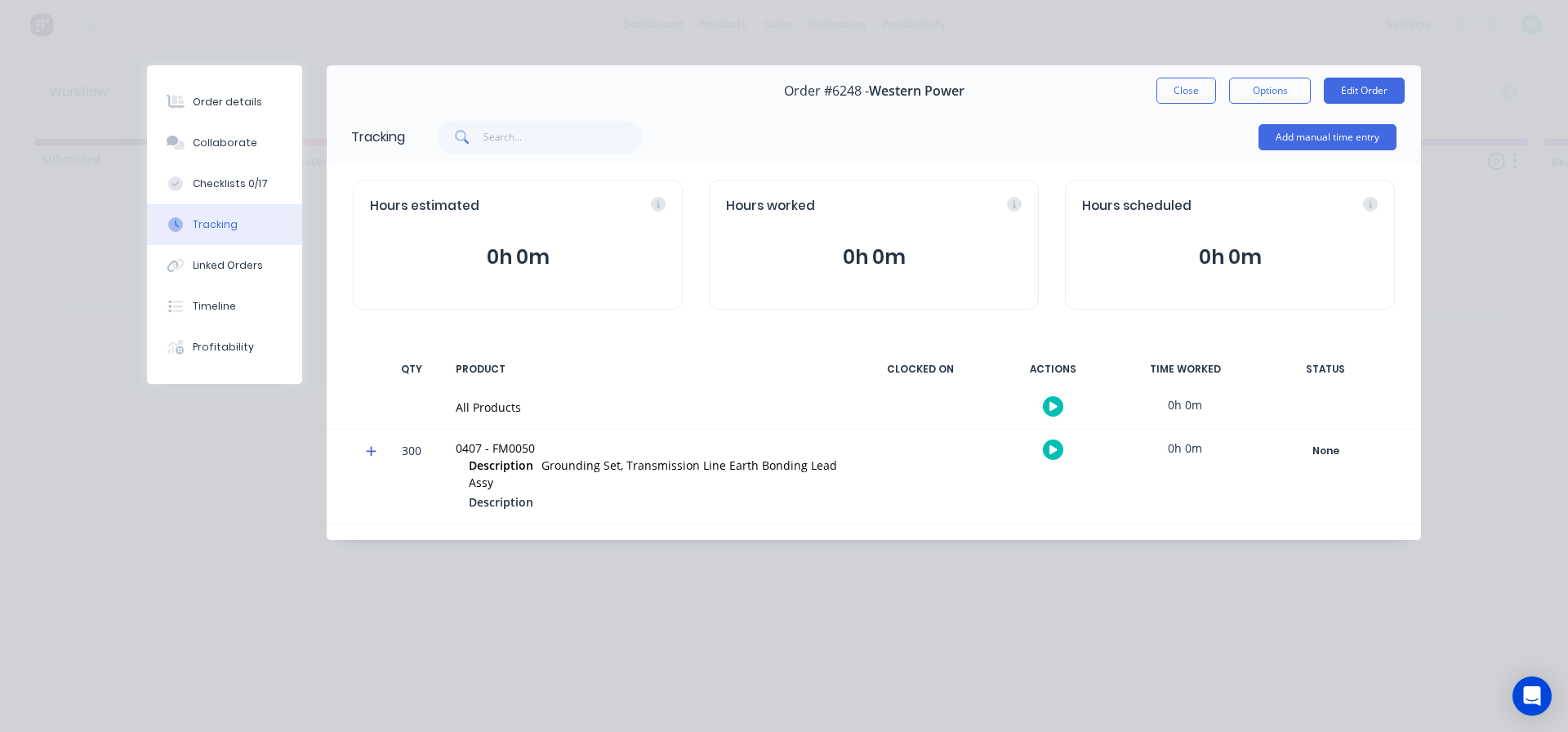
click at [1049, 447] on icon "button" at bounding box center [1054, 449] width 8 height 11
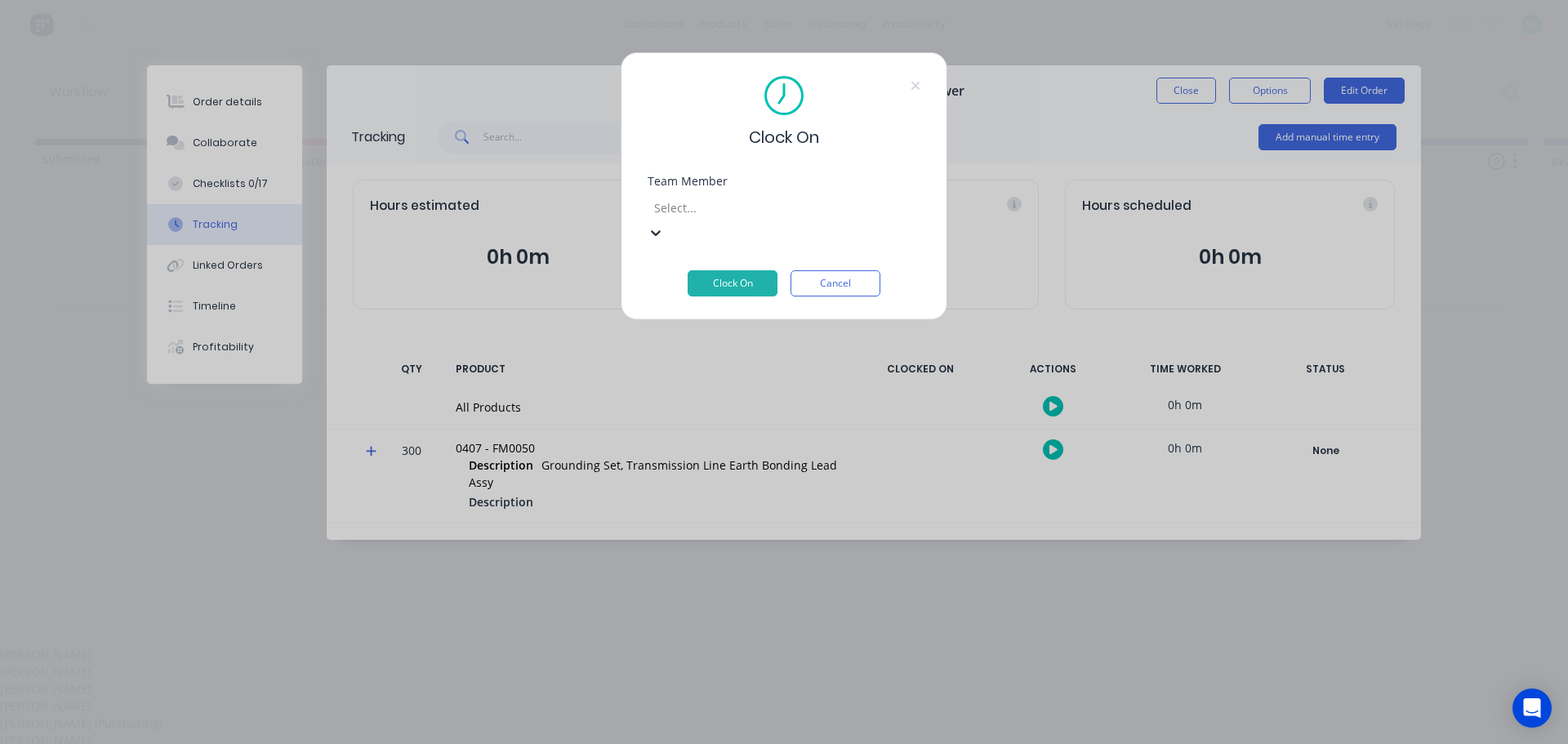
click at [723, 209] on div at bounding box center [770, 207] width 235 height 21
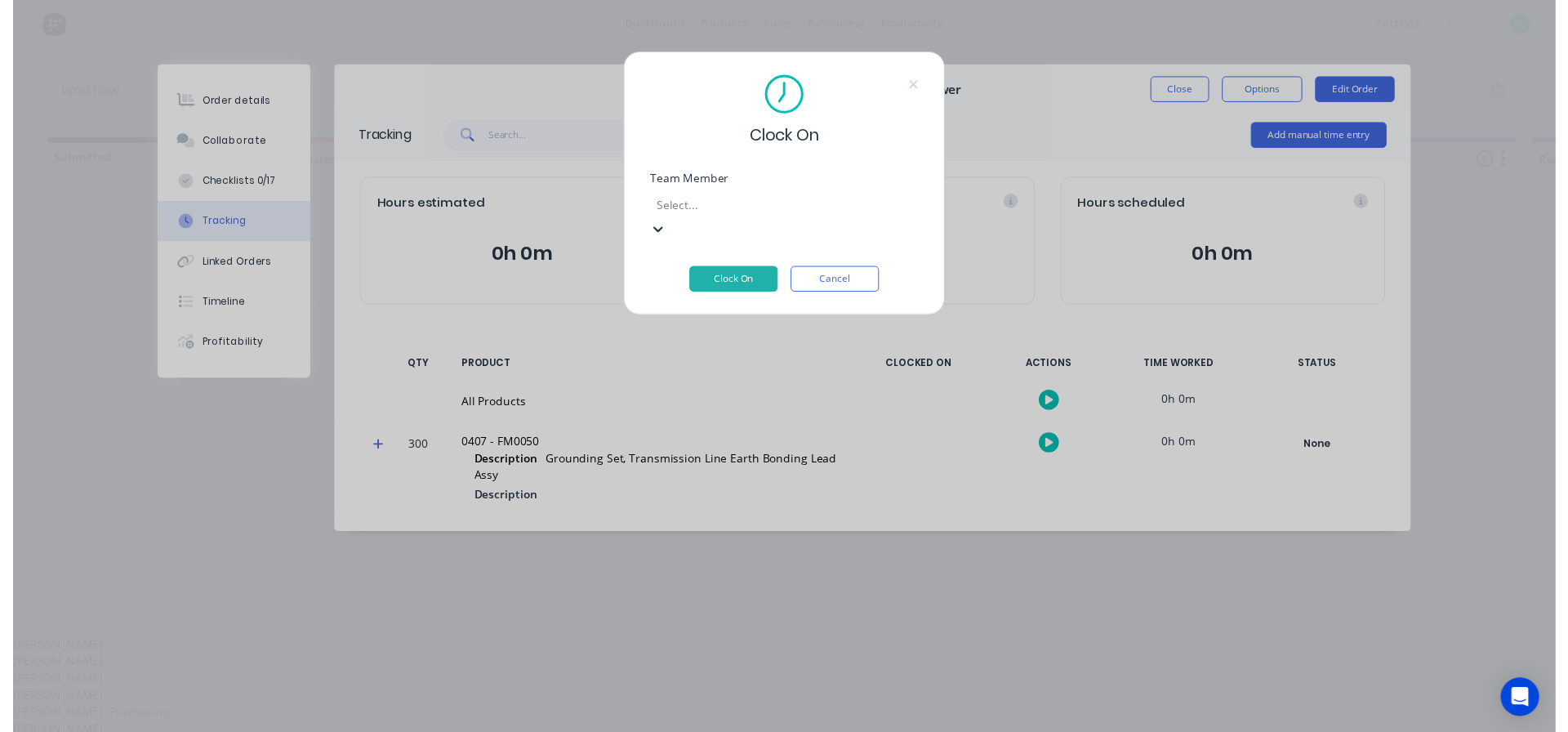
scroll to position [164, 0]
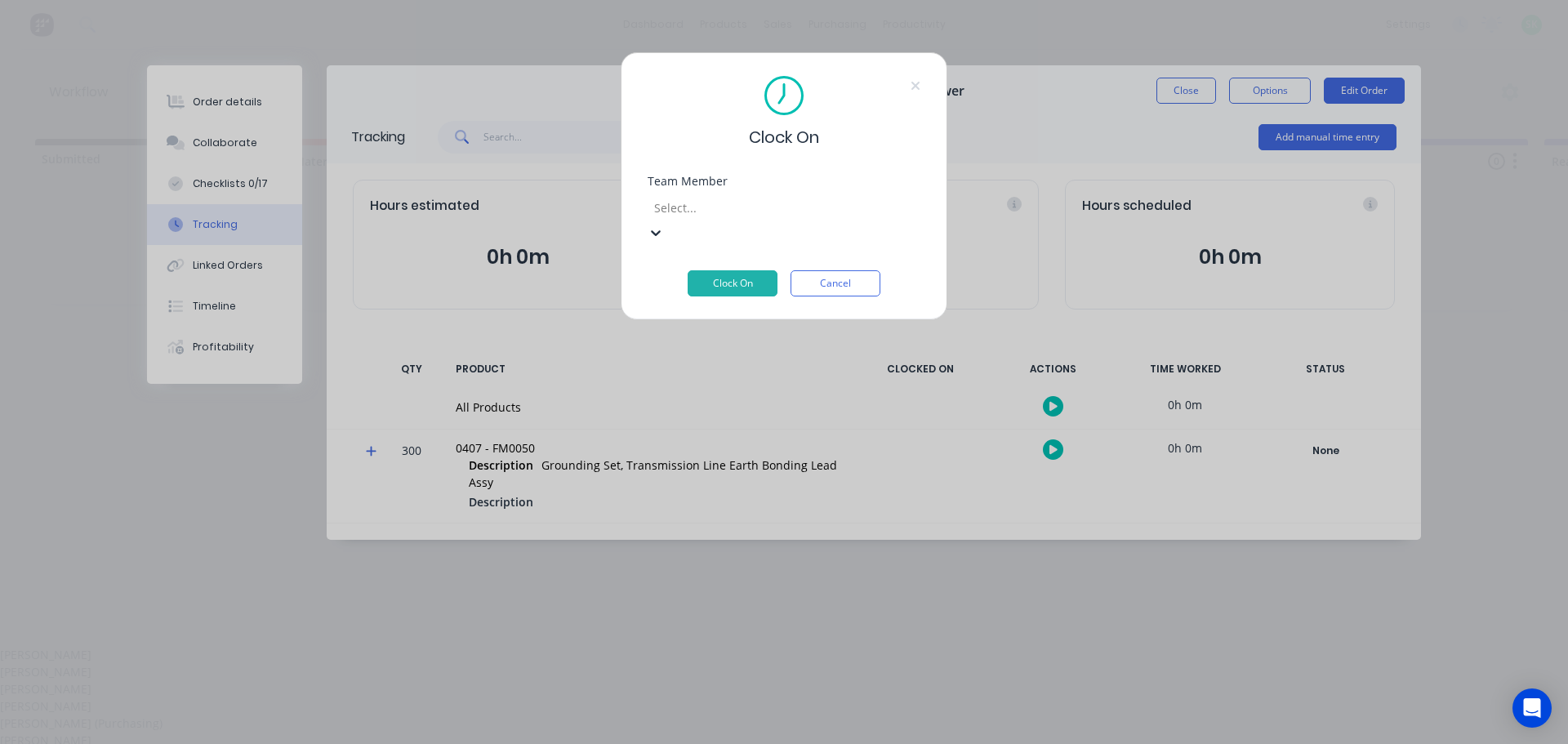
click at [757, 270] on button "Clock On" at bounding box center [733, 284] width 90 height 26
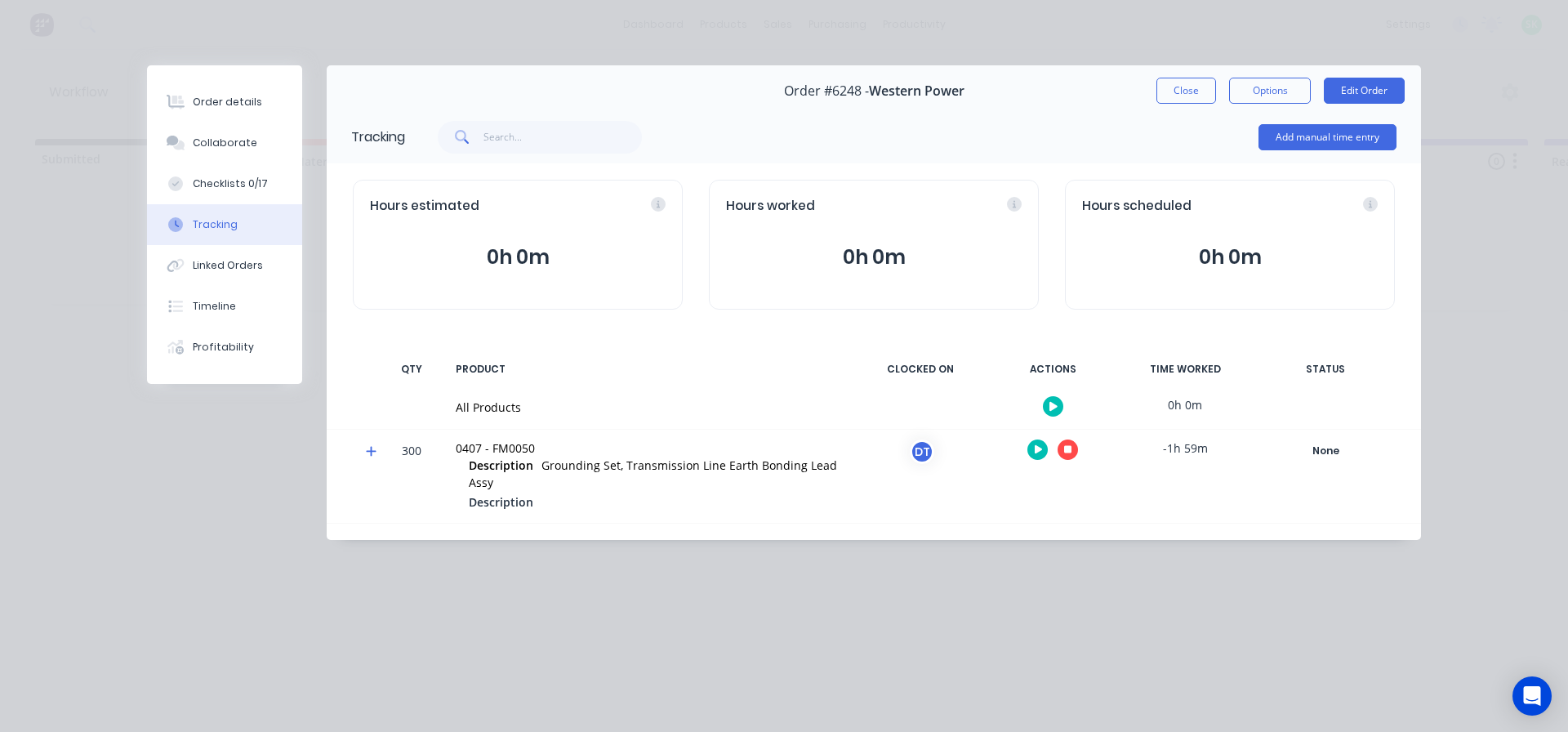
click at [1, 706] on div "Order details Collaborate Checklists 0/17 Tracking Linked Orders Timeline Profi…" at bounding box center [784, 366] width 1568 height 732
click at [1175, 103] on button "Close" at bounding box center [1187, 91] width 60 height 26
